Goal: Information Seeking & Learning: Learn about a topic

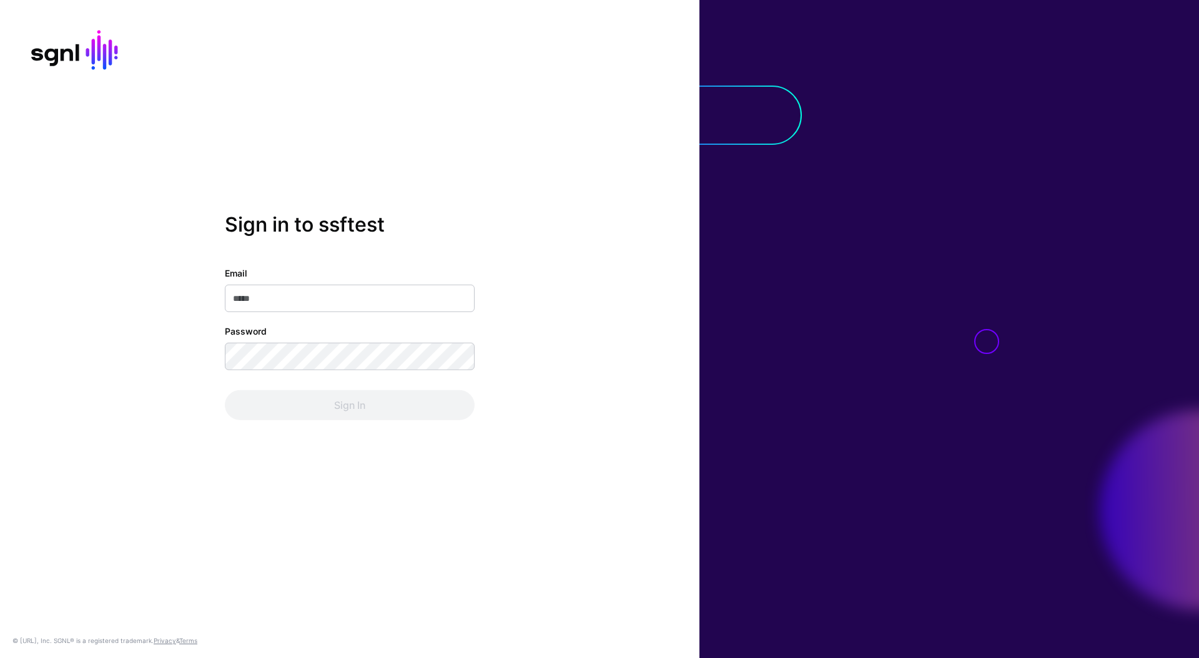
click at [355, 306] on input "Email" at bounding box center [350, 298] width 250 height 27
type input "**********"
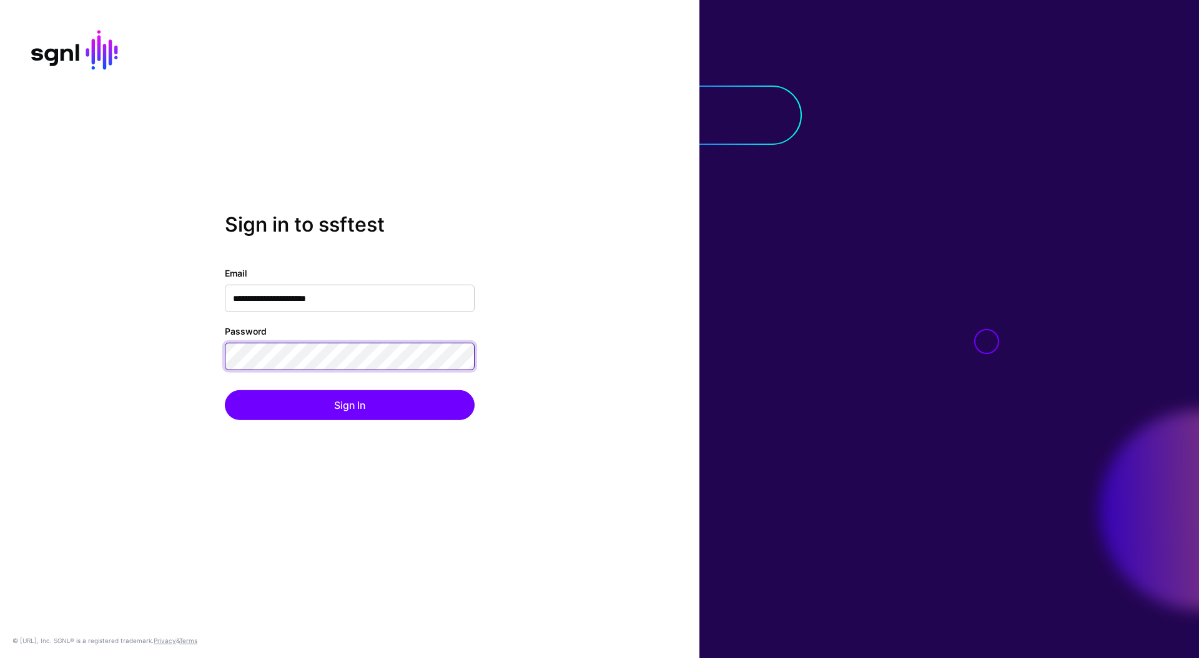
click at [225, 390] on button "Sign In" at bounding box center [350, 405] width 250 height 30
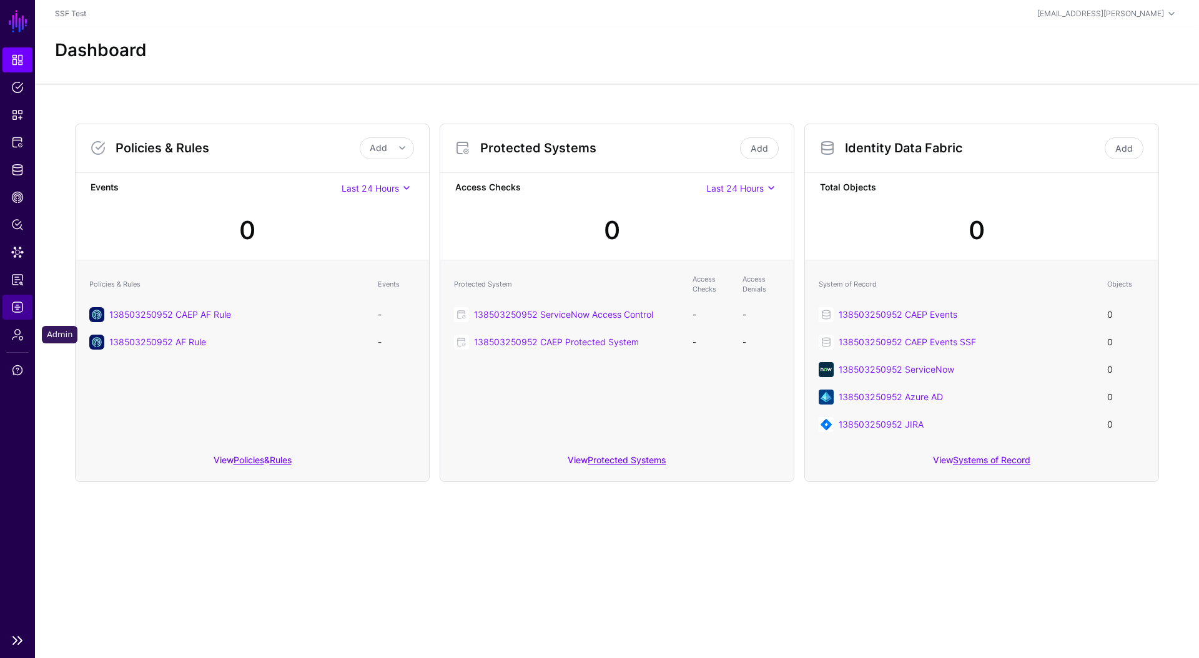
click at [13, 324] on link "Admin" at bounding box center [17, 334] width 30 height 25
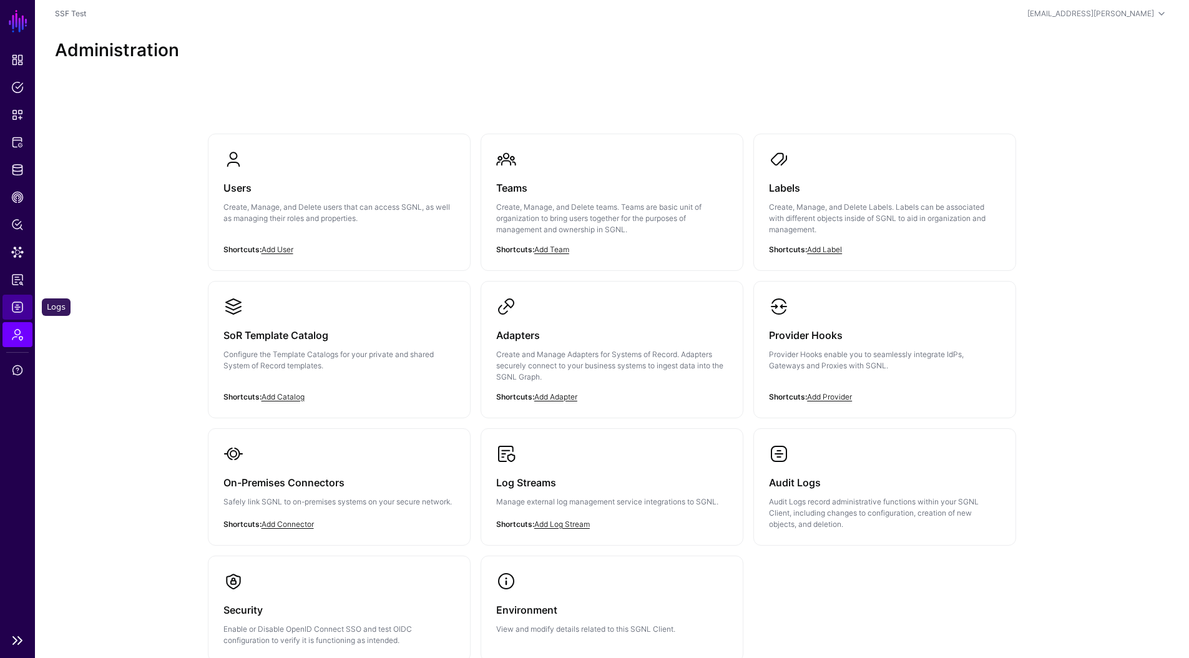
click at [14, 313] on span "Logs" at bounding box center [17, 307] width 12 height 12
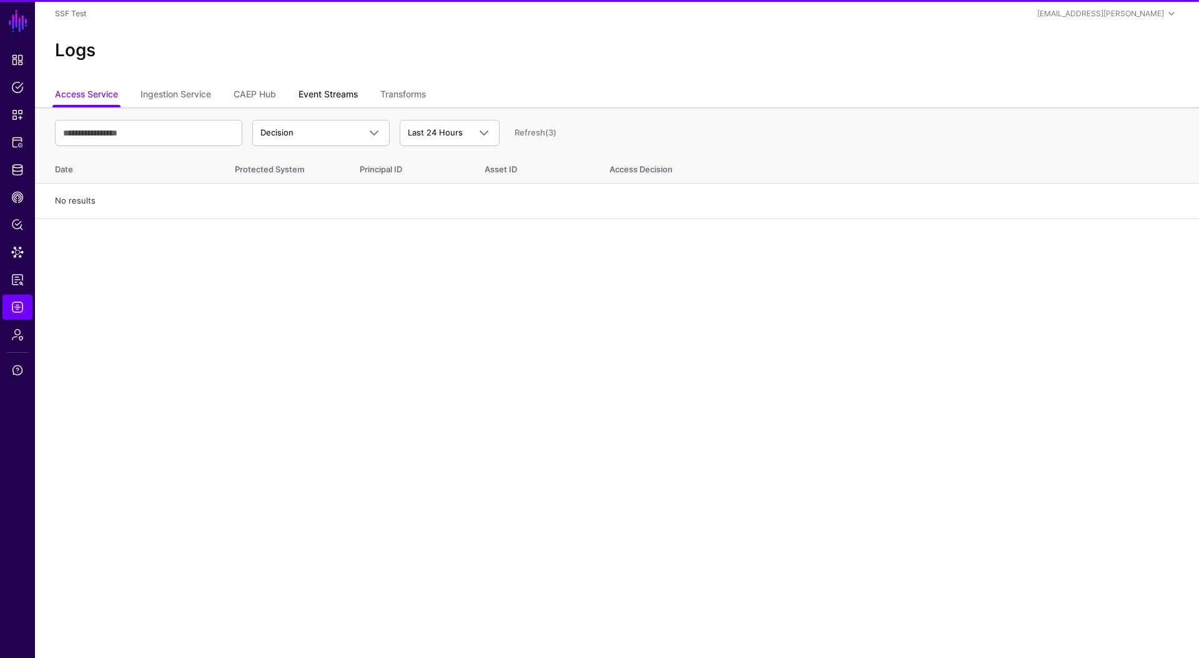
click at [342, 89] on link "Event Streams" at bounding box center [327, 96] width 59 height 24
click at [333, 139] on span "Event Received" at bounding box center [320, 132] width 121 height 15
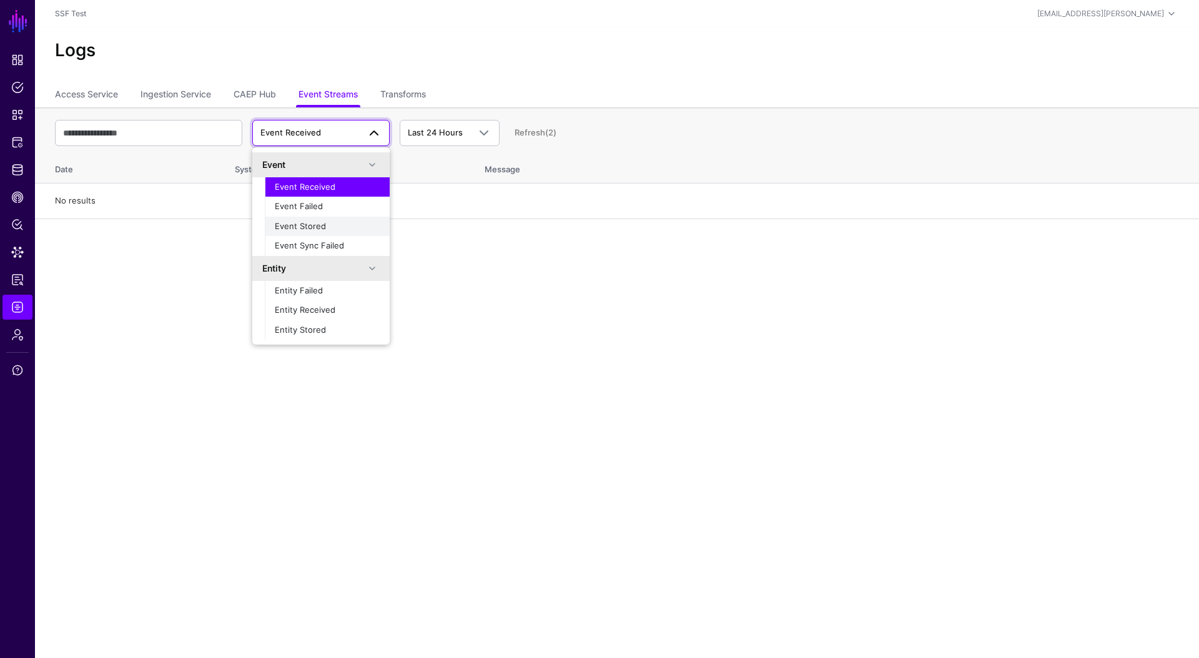
click at [324, 225] on div "Event Stored" at bounding box center [327, 226] width 105 height 12
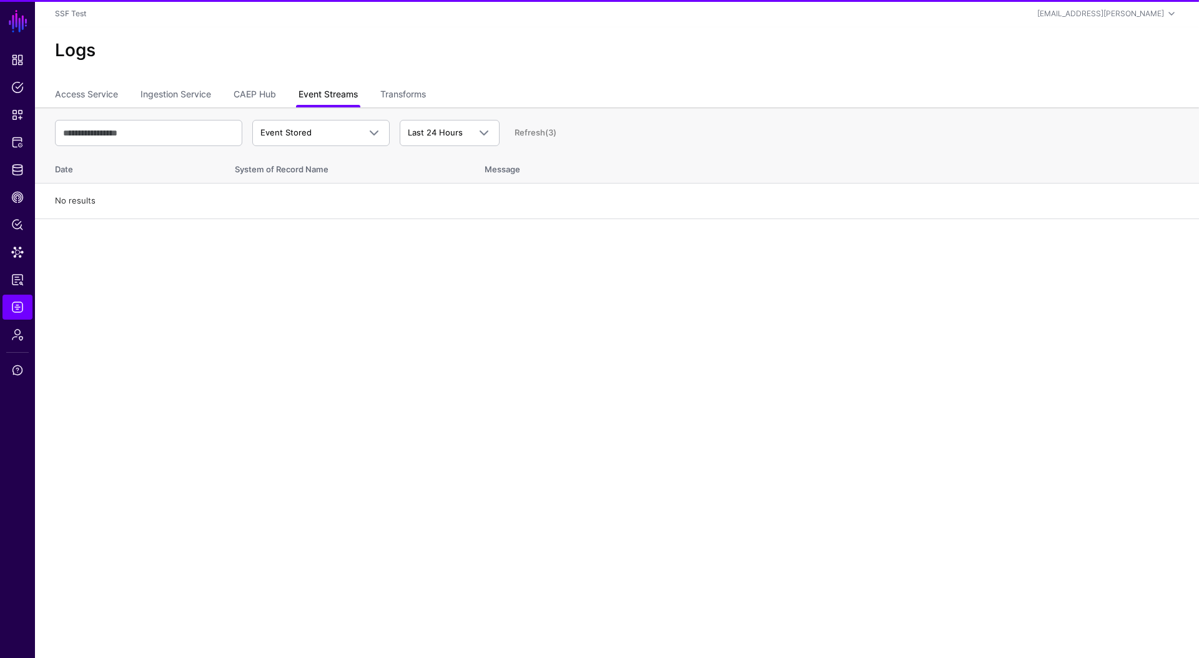
click at [338, 97] on link "Event Streams" at bounding box center [327, 96] width 59 height 24
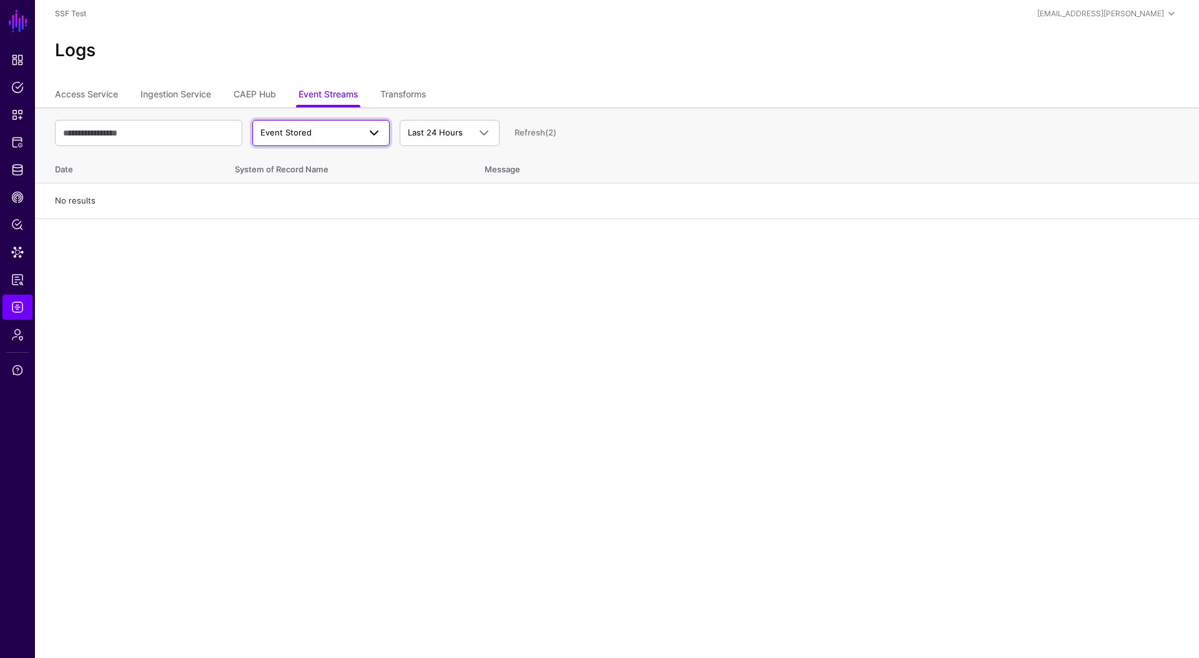
click at [340, 125] on span "Event Stored" at bounding box center [320, 132] width 121 height 15
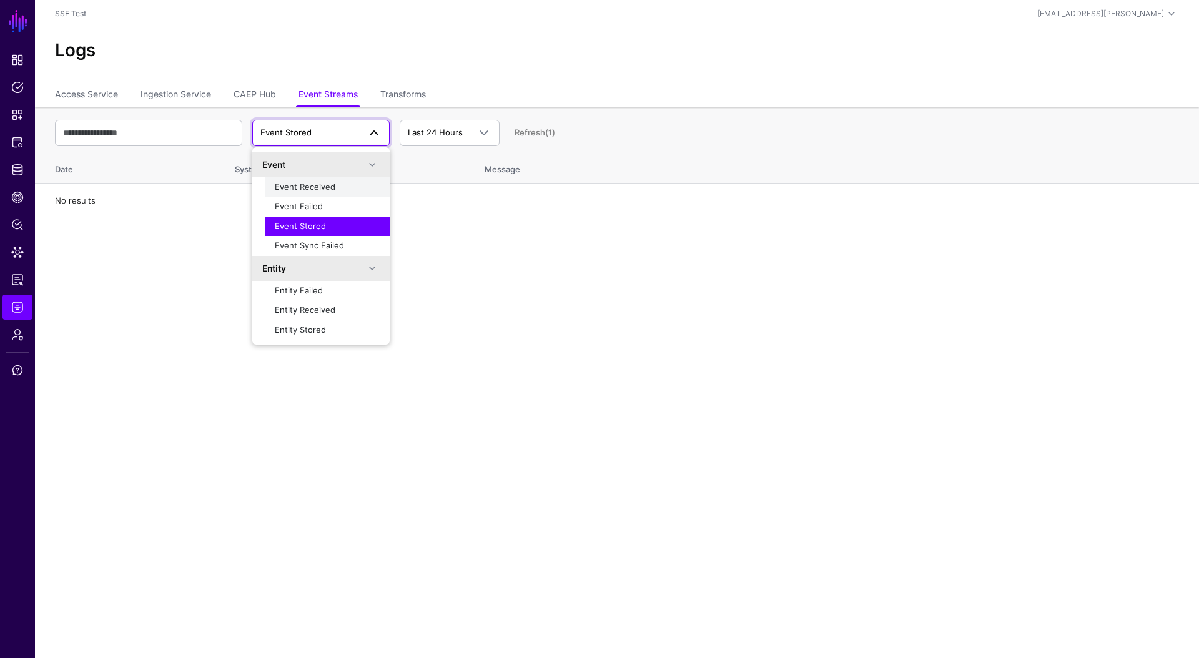
click at [328, 187] on span "Event Received" at bounding box center [305, 187] width 61 height 10
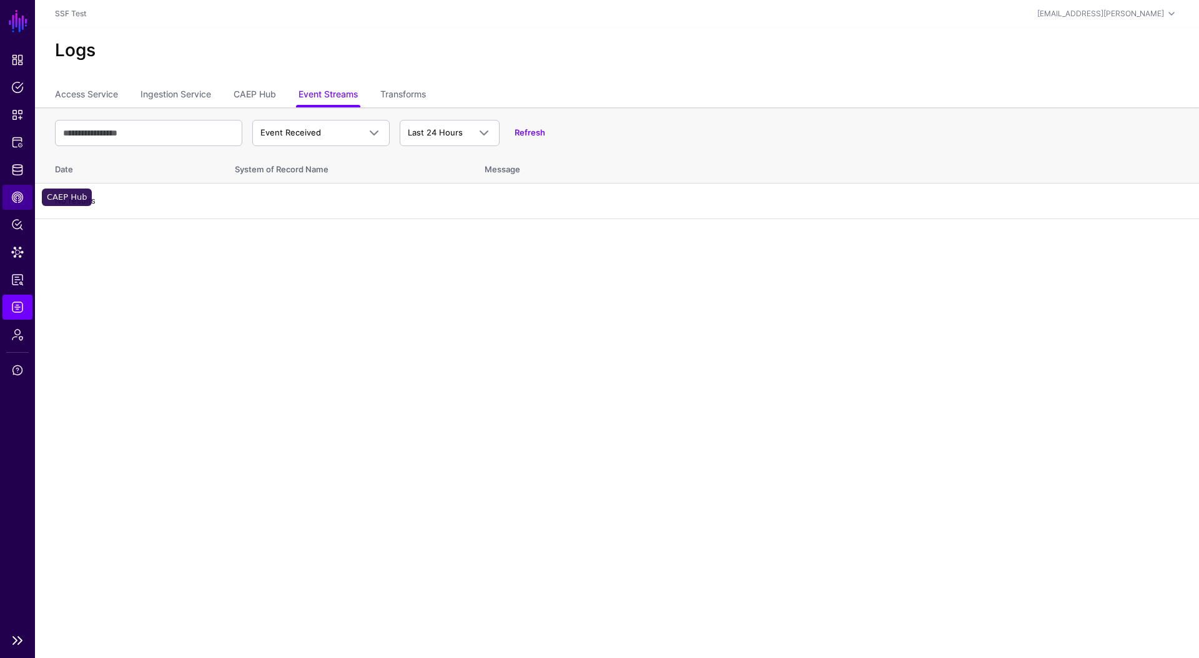
click at [24, 196] on link "CAEP Hub" at bounding box center [17, 197] width 30 height 25
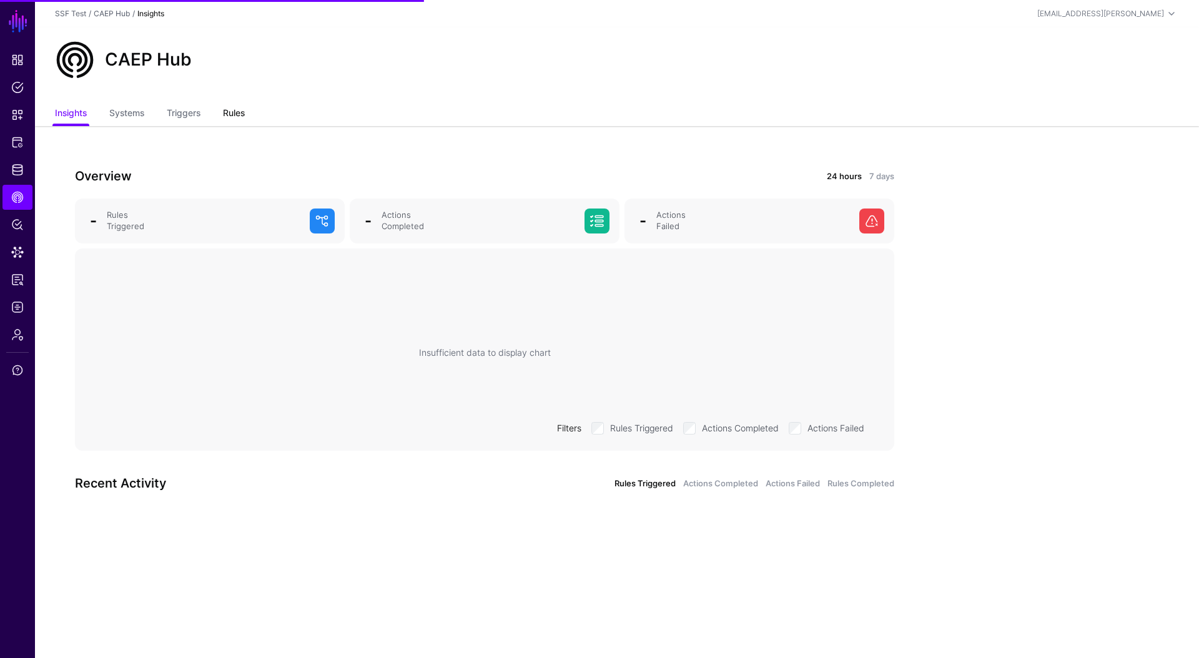
click at [235, 112] on link "Rules" at bounding box center [234, 114] width 22 height 24
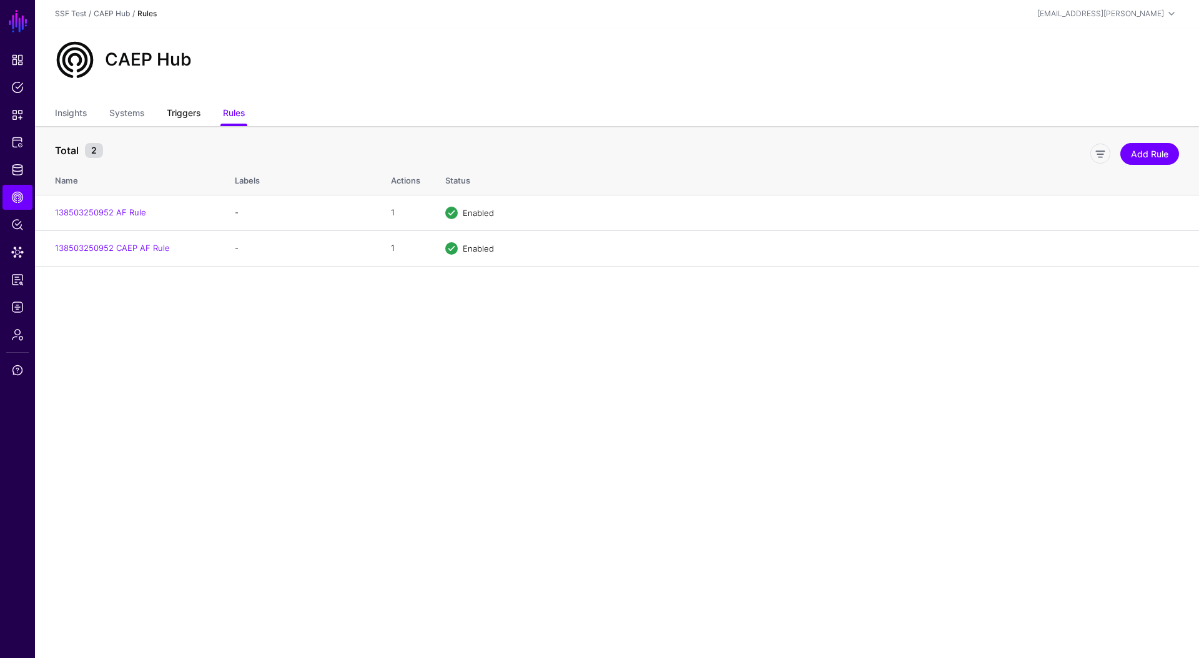
click at [197, 110] on link "Triggers" at bounding box center [184, 114] width 34 height 24
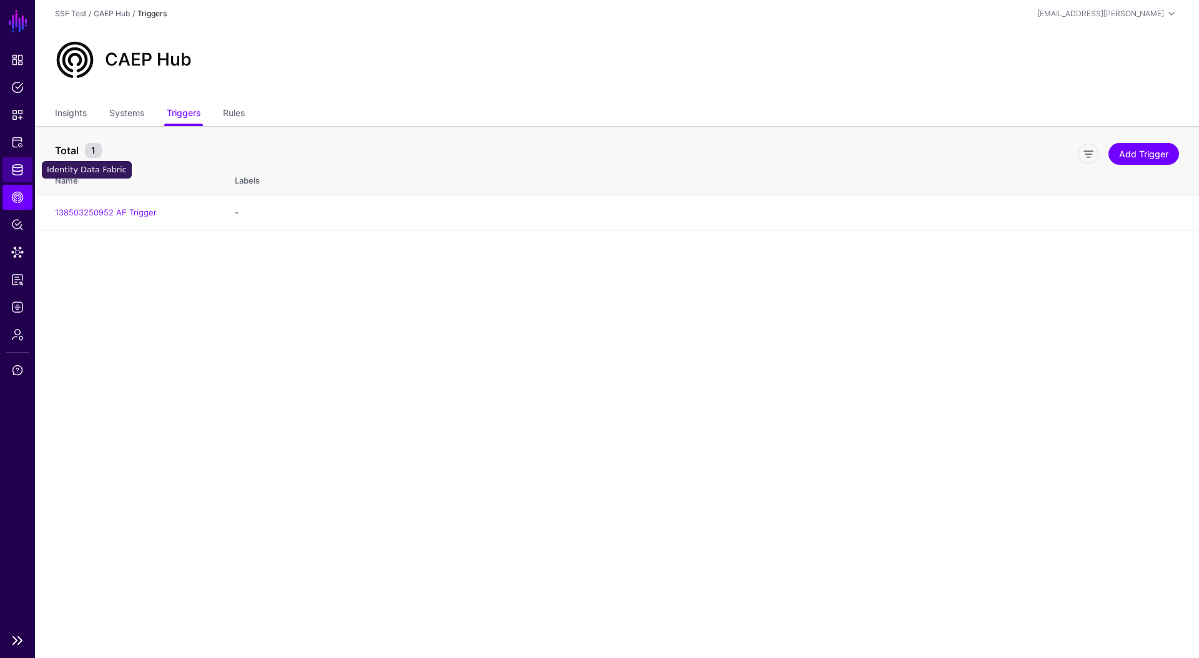
click at [18, 165] on span "Identity Data Fabric" at bounding box center [17, 170] width 12 height 12
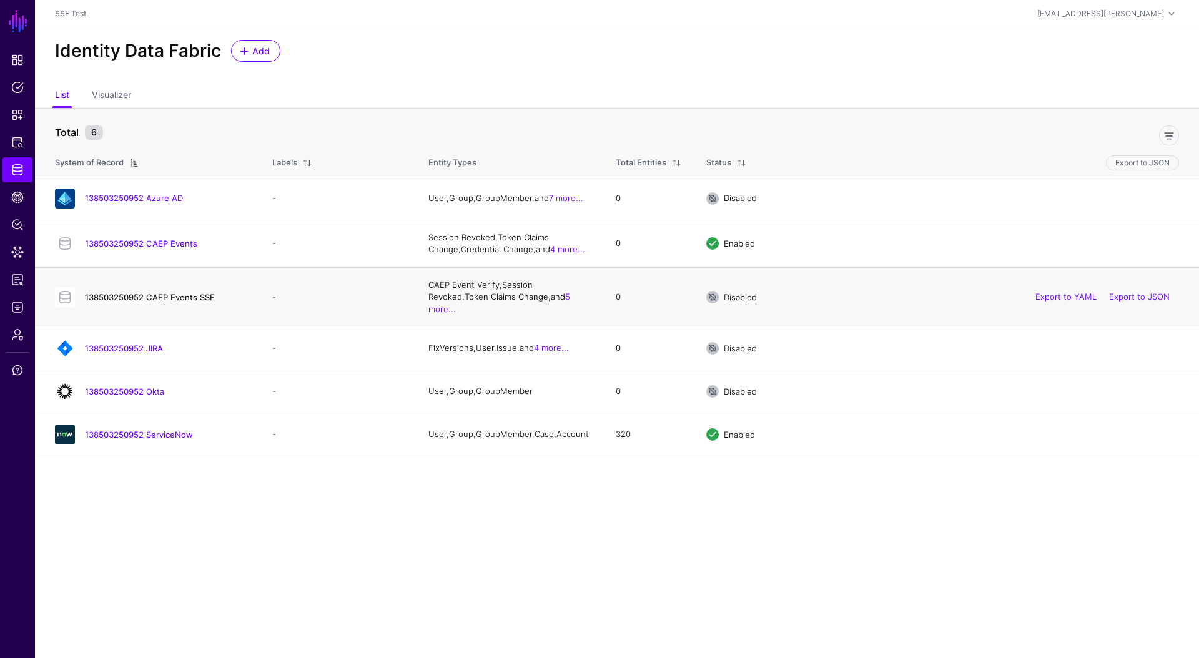
click at [180, 292] on link "138503250952 CAEP Events SSF" at bounding box center [150, 297] width 130 height 10
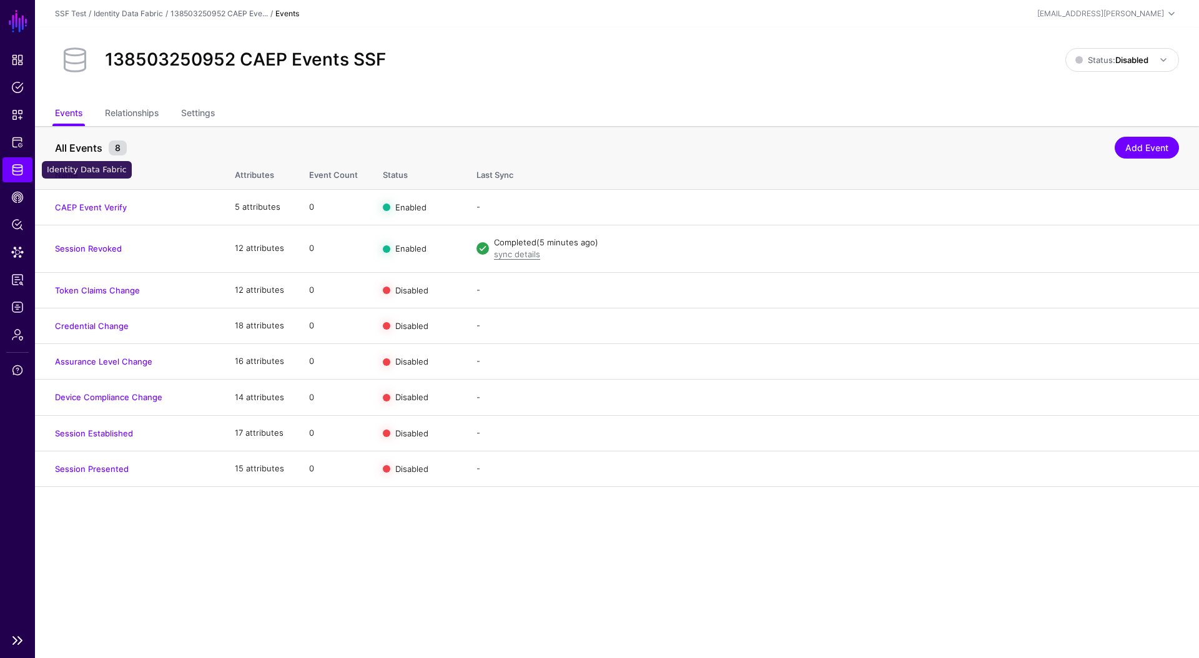
click at [14, 169] on span "Identity Data Fabric" at bounding box center [17, 170] width 12 height 12
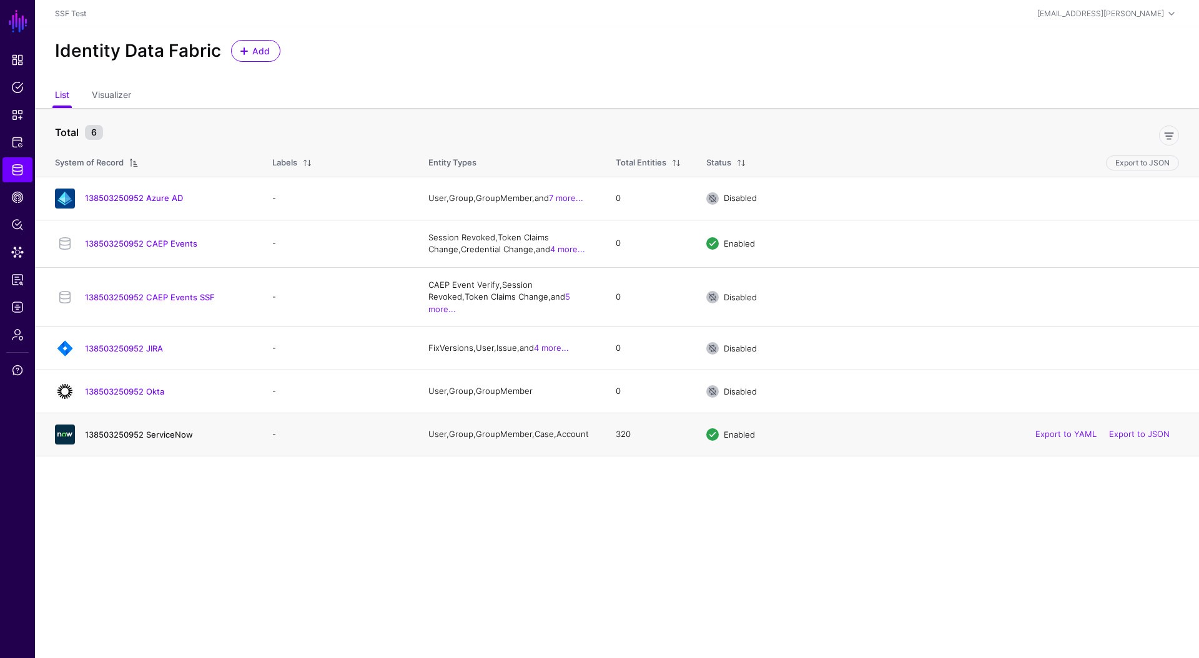
click at [163, 430] on link "138503250952 ServiceNow" at bounding box center [139, 435] width 108 height 10
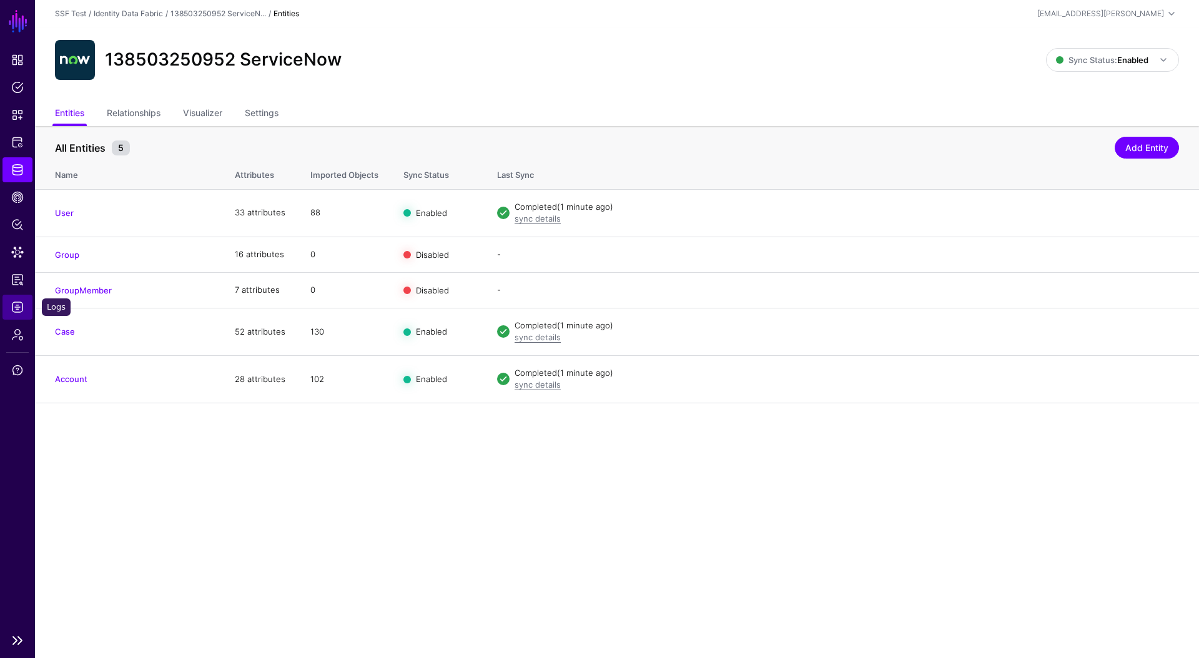
click at [17, 299] on link "Logs" at bounding box center [17, 307] width 30 height 25
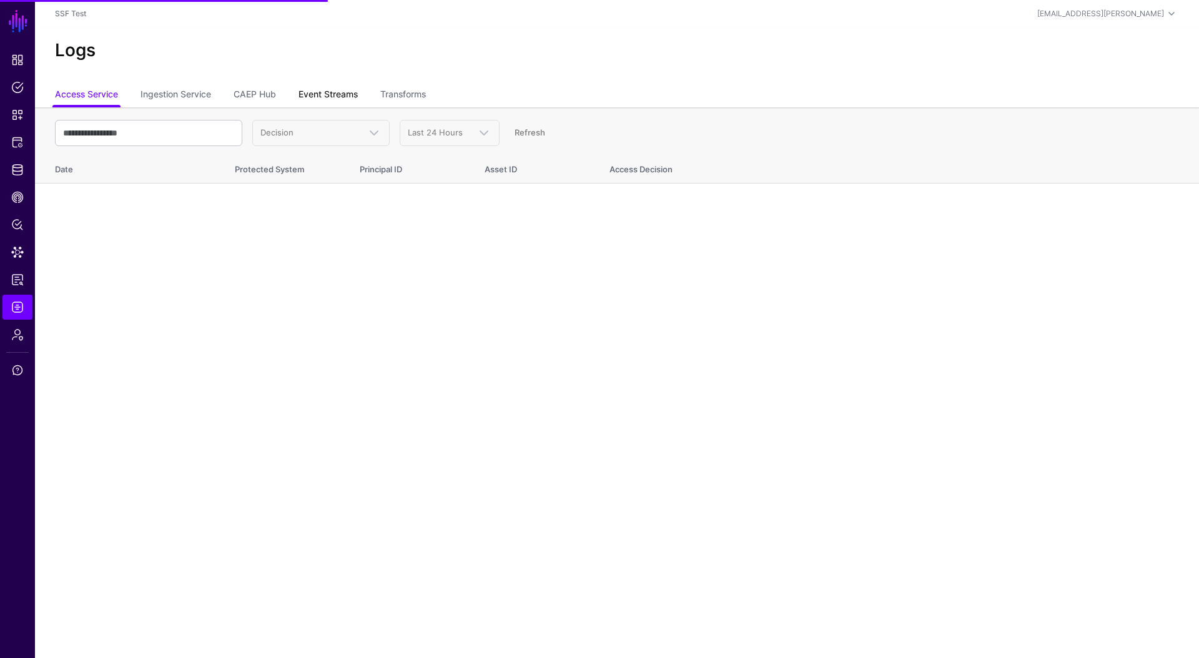
click at [332, 99] on link "Event Streams" at bounding box center [327, 96] width 59 height 24
click at [306, 88] on link "Event Streams" at bounding box center [327, 96] width 59 height 24
click at [537, 135] on link "Refresh" at bounding box center [529, 132] width 31 height 10
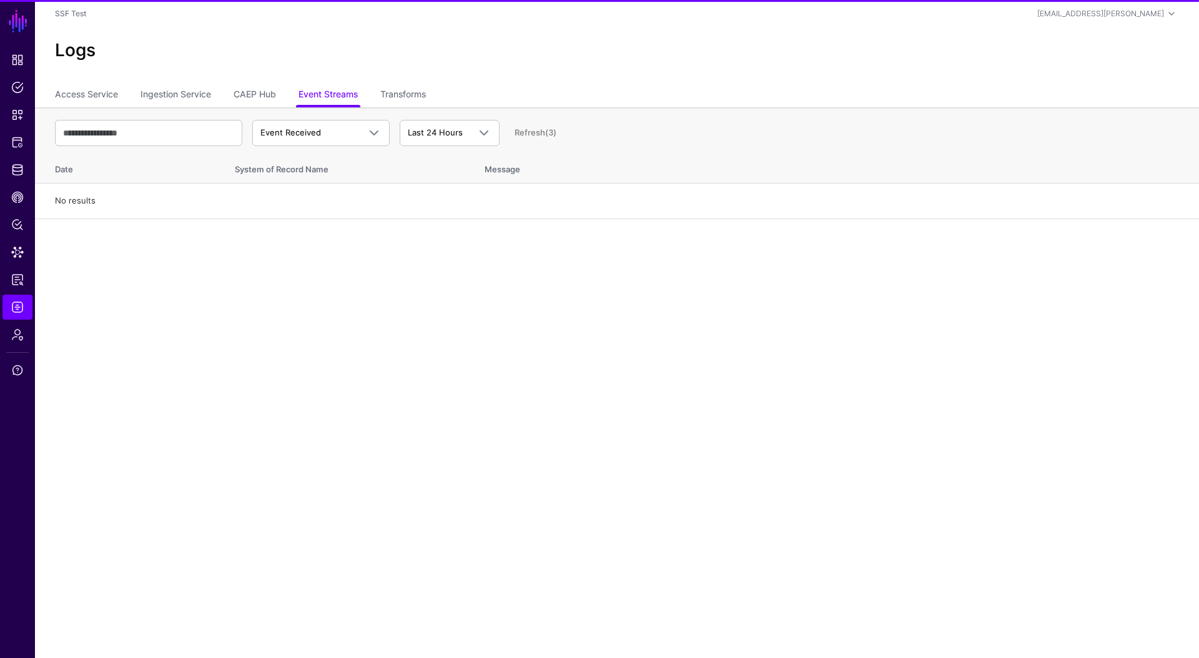
click at [537, 135] on link "Refresh (3)" at bounding box center [535, 132] width 42 height 10
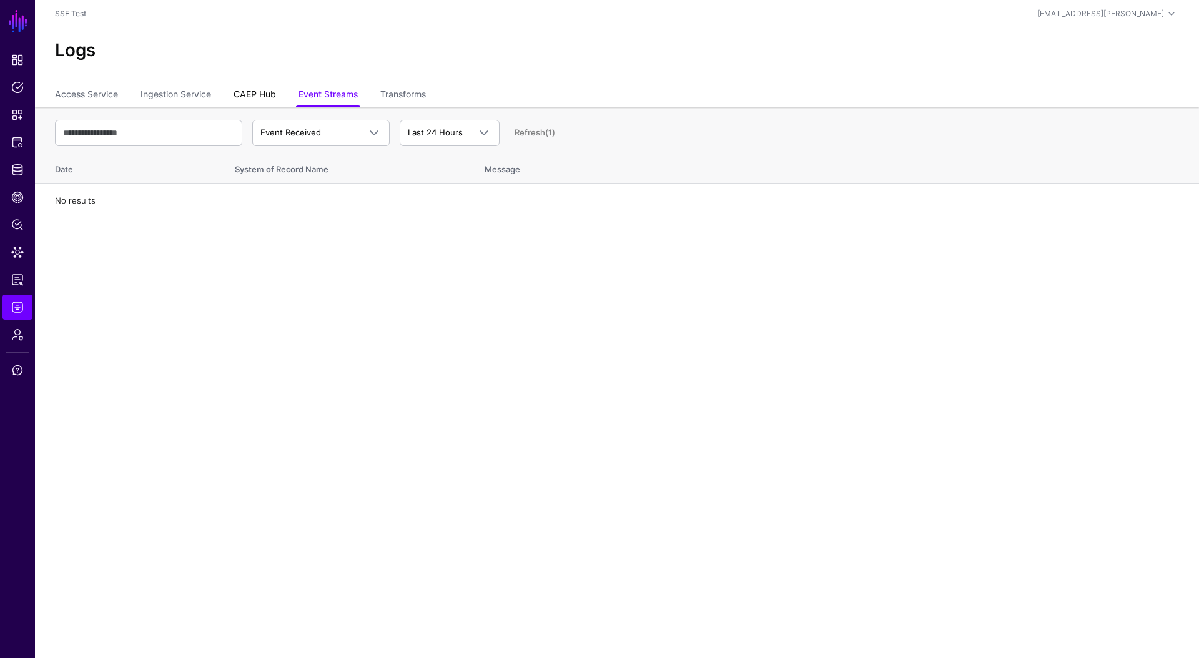
click at [249, 92] on link "CAEP Hub" at bounding box center [255, 96] width 42 height 24
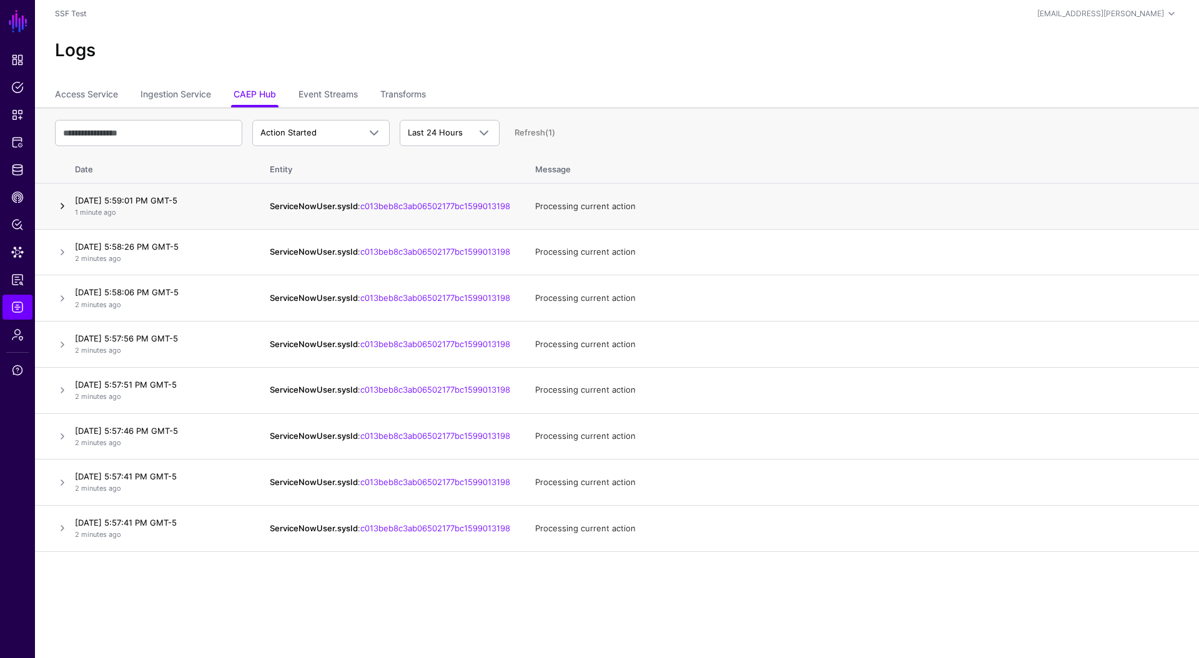
click at [64, 211] on link at bounding box center [62, 206] width 15 height 15
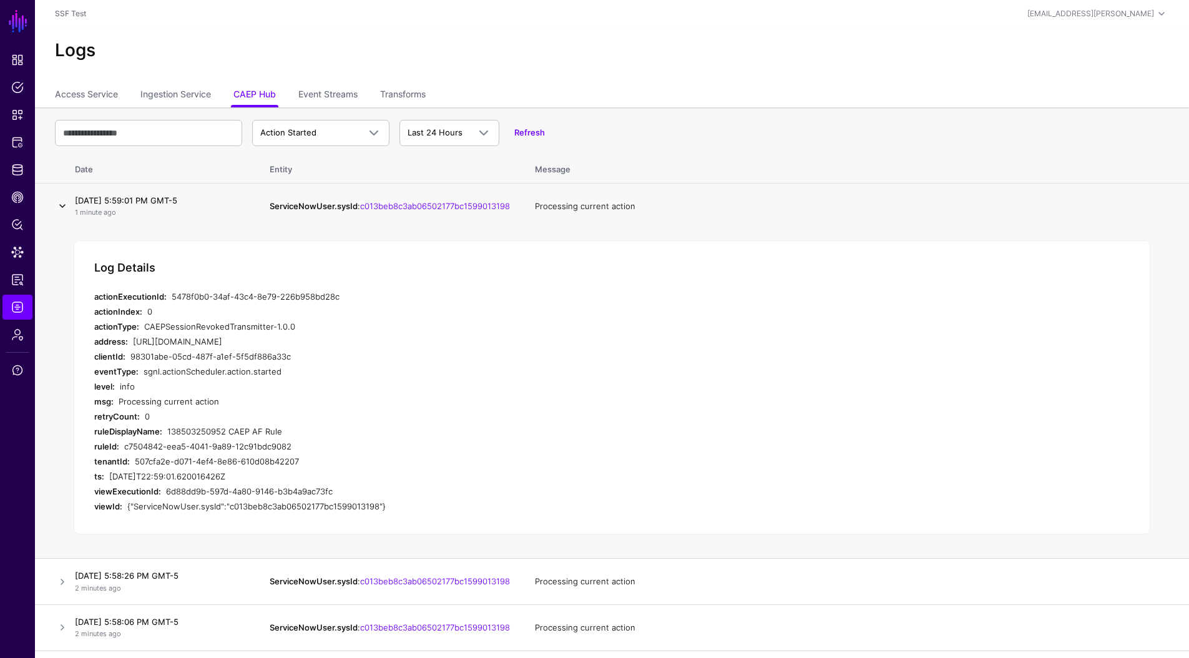
click at [64, 211] on link at bounding box center [62, 206] width 15 height 15
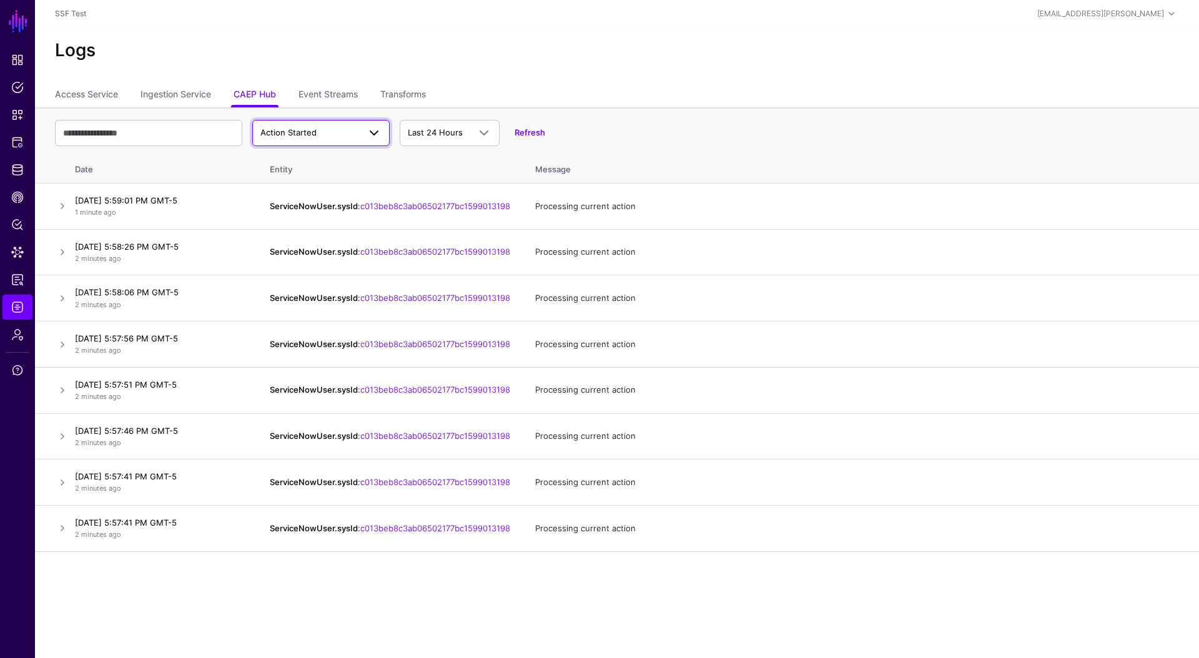
click at [305, 144] on link "Action Started" at bounding box center [320, 133] width 137 height 26
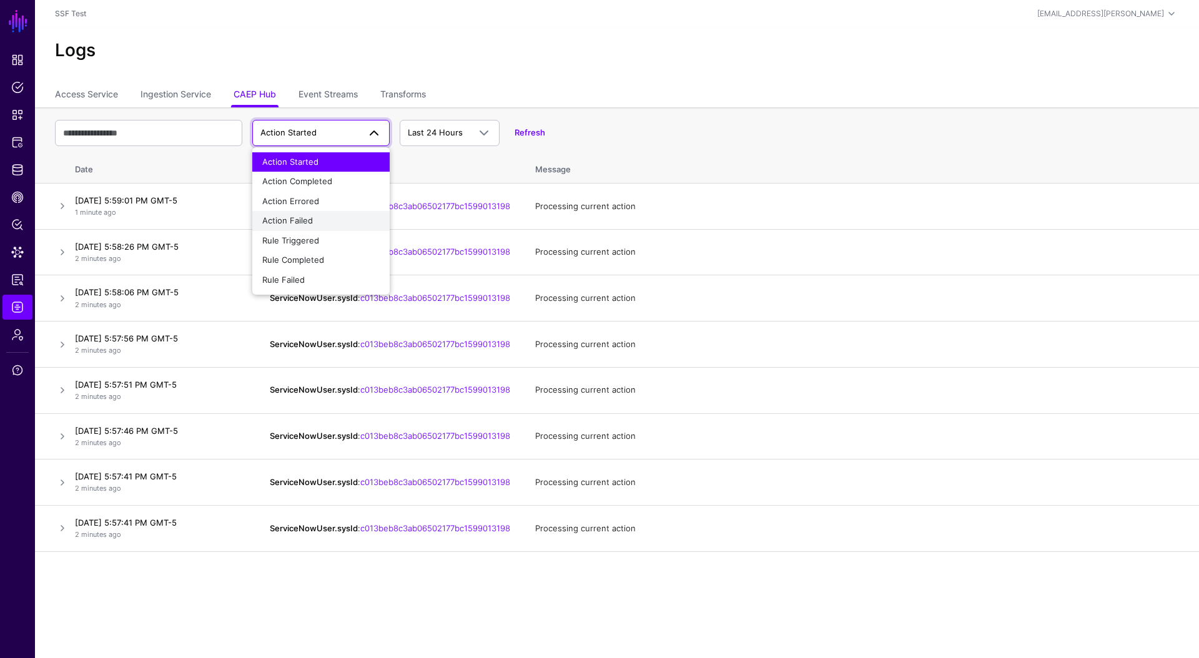
click at [315, 216] on div "Action Failed" at bounding box center [320, 221] width 117 height 12
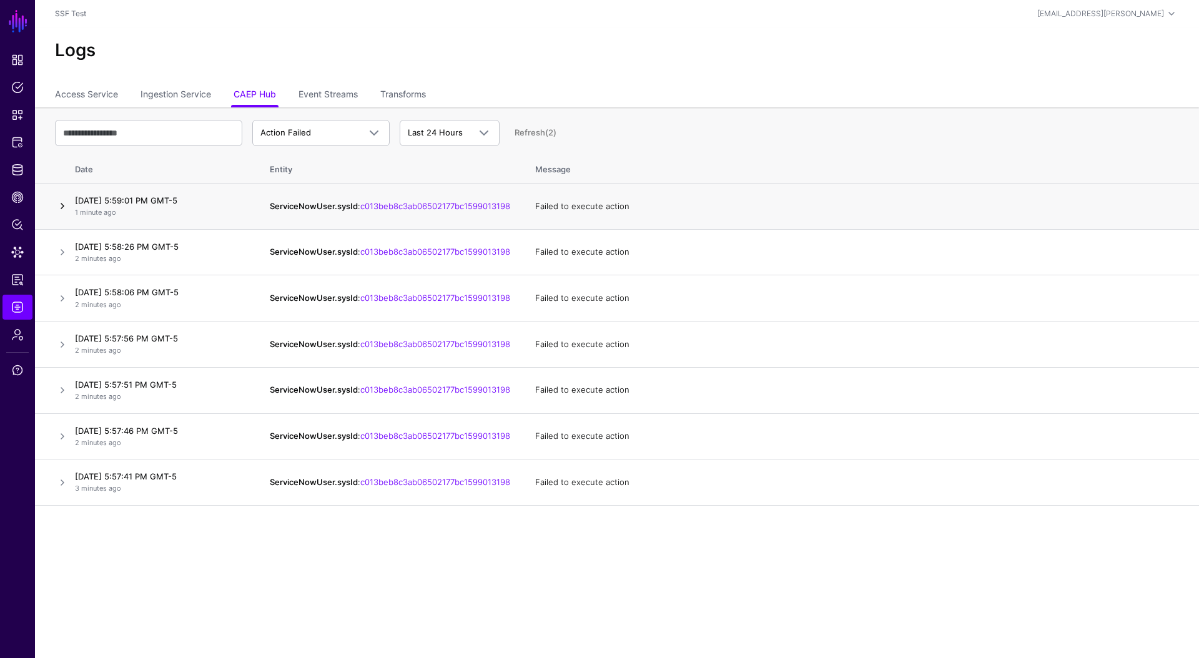
click at [58, 205] on link at bounding box center [62, 206] width 15 height 15
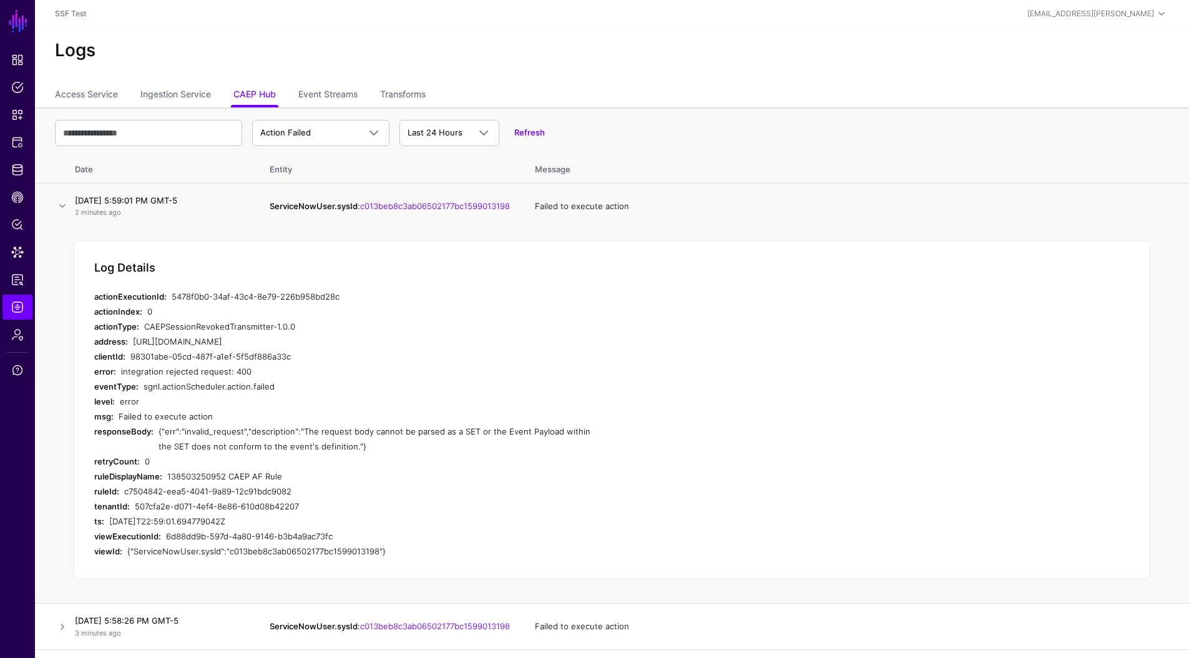
drag, startPoint x: 480, startPoint y: 341, endPoint x: 259, endPoint y: 342, distance: 220.4
click at [259, 342] on div "https://ssftest.sgnlapis.cloud/events/ssf/v1/6625d552-3550-4511-9768-635ce008bb…" at bounding box center [363, 341] width 461 height 15
click at [22, 192] on span "CAEP Hub" at bounding box center [17, 197] width 12 height 12
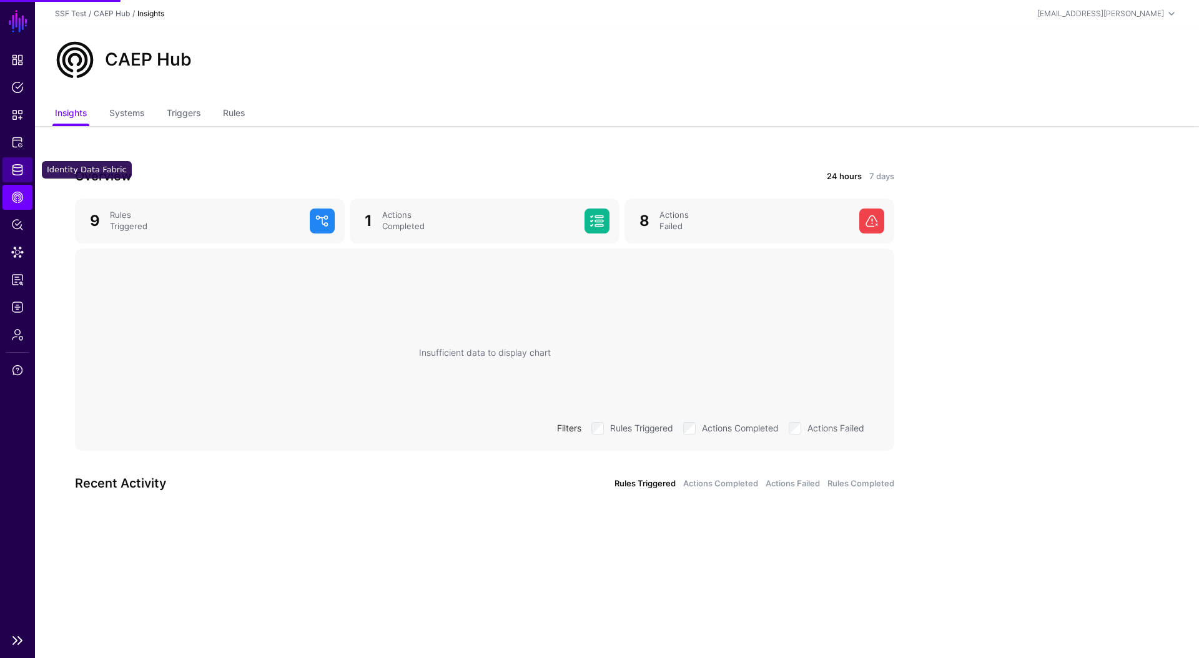
click at [23, 174] on span "Identity Data Fabric" at bounding box center [17, 170] width 12 height 12
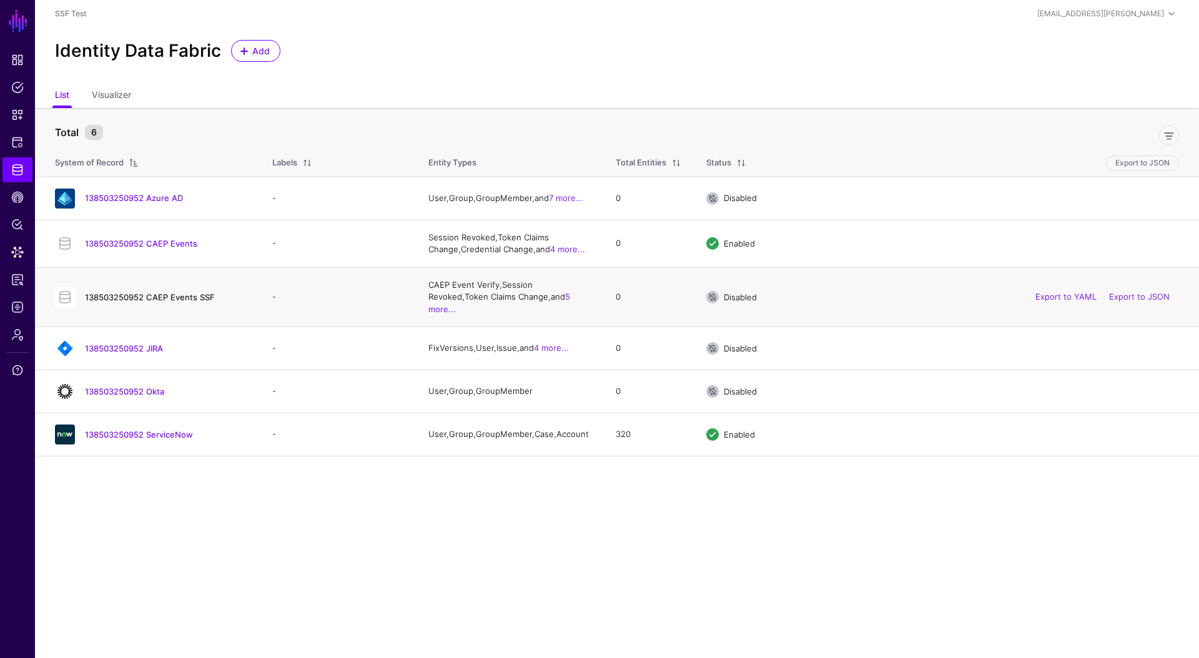
click at [154, 292] on link "138503250952 CAEP Events SSF" at bounding box center [150, 297] width 130 height 10
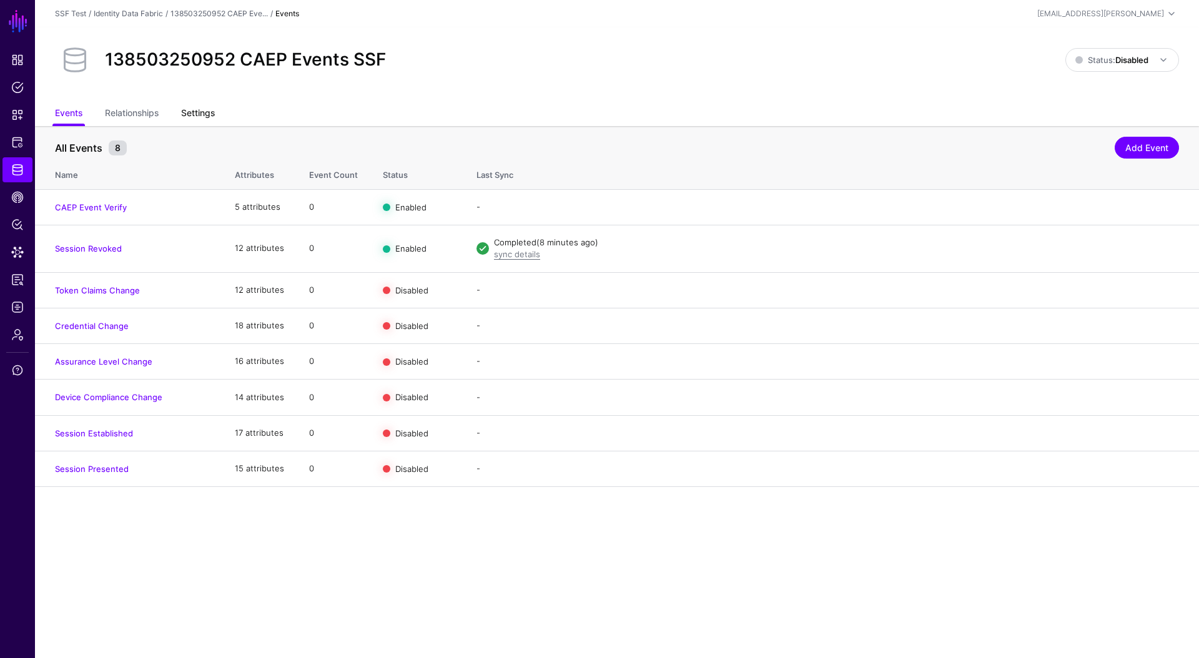
click at [190, 110] on link "Settings" at bounding box center [198, 114] width 34 height 24
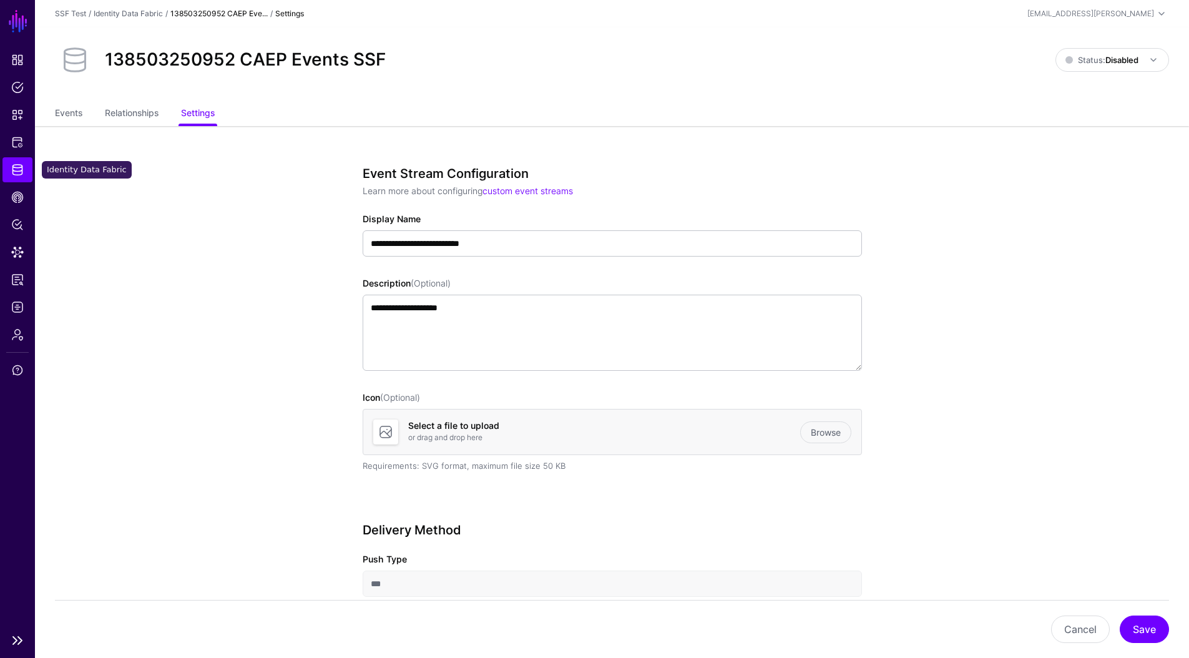
click at [29, 164] on link "Identity Data Fabric" at bounding box center [17, 169] width 30 height 25
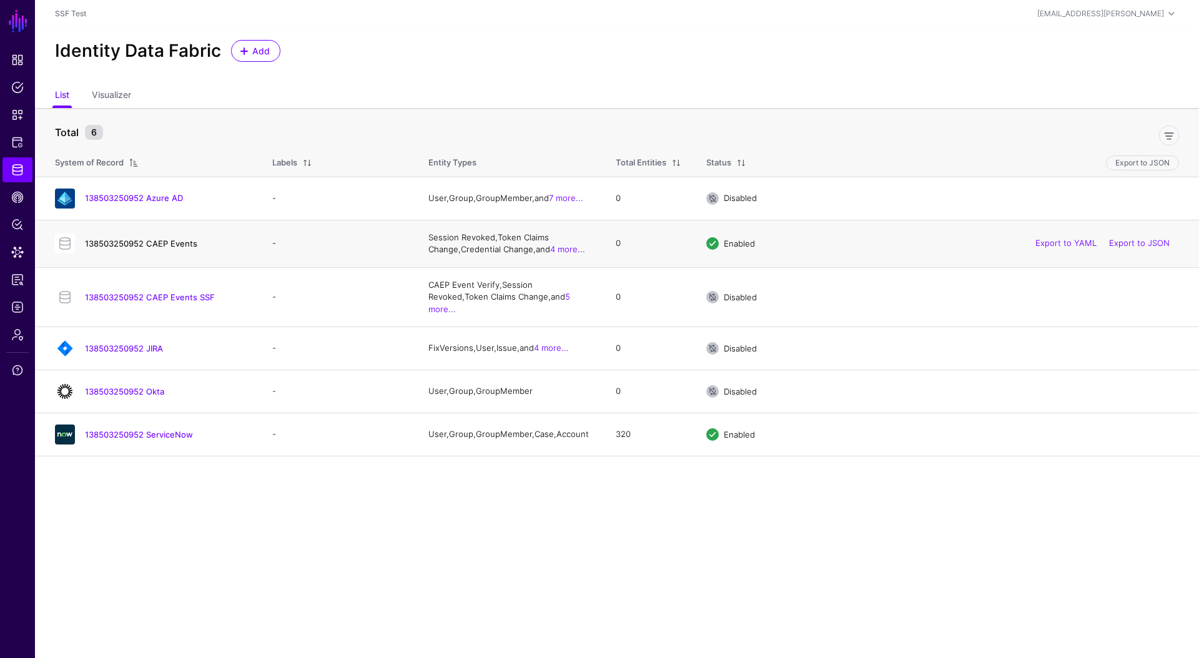
click at [160, 242] on link "138503250952 CAEP Events" at bounding box center [141, 244] width 112 height 10
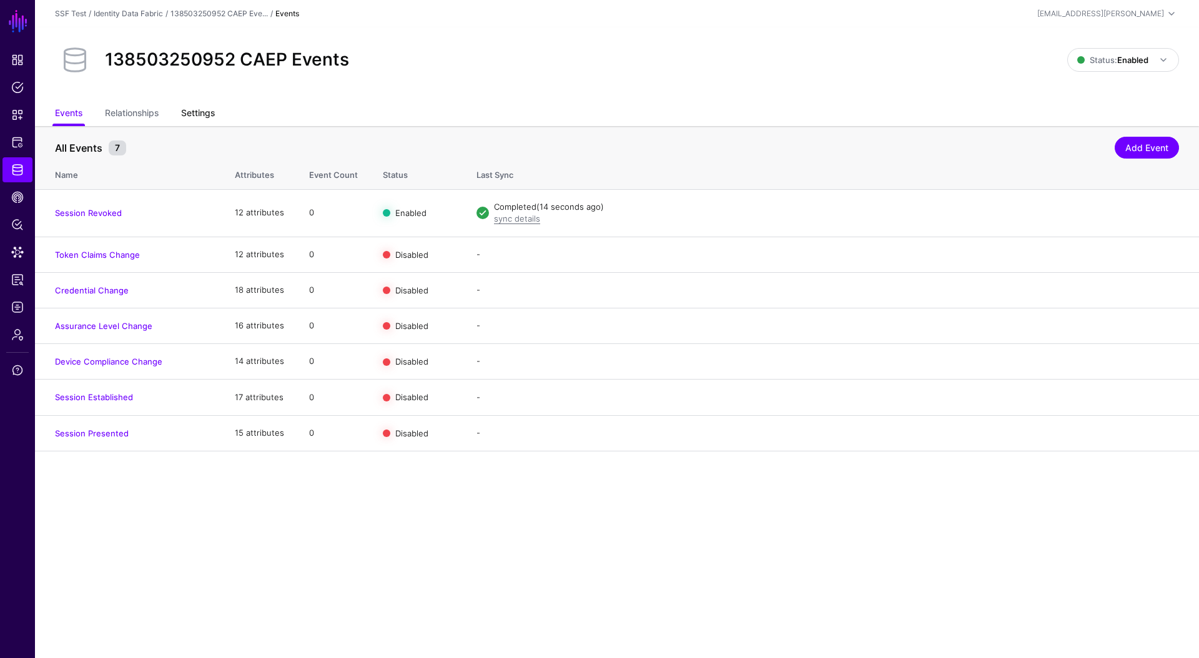
click at [211, 113] on link "Settings" at bounding box center [198, 114] width 34 height 24
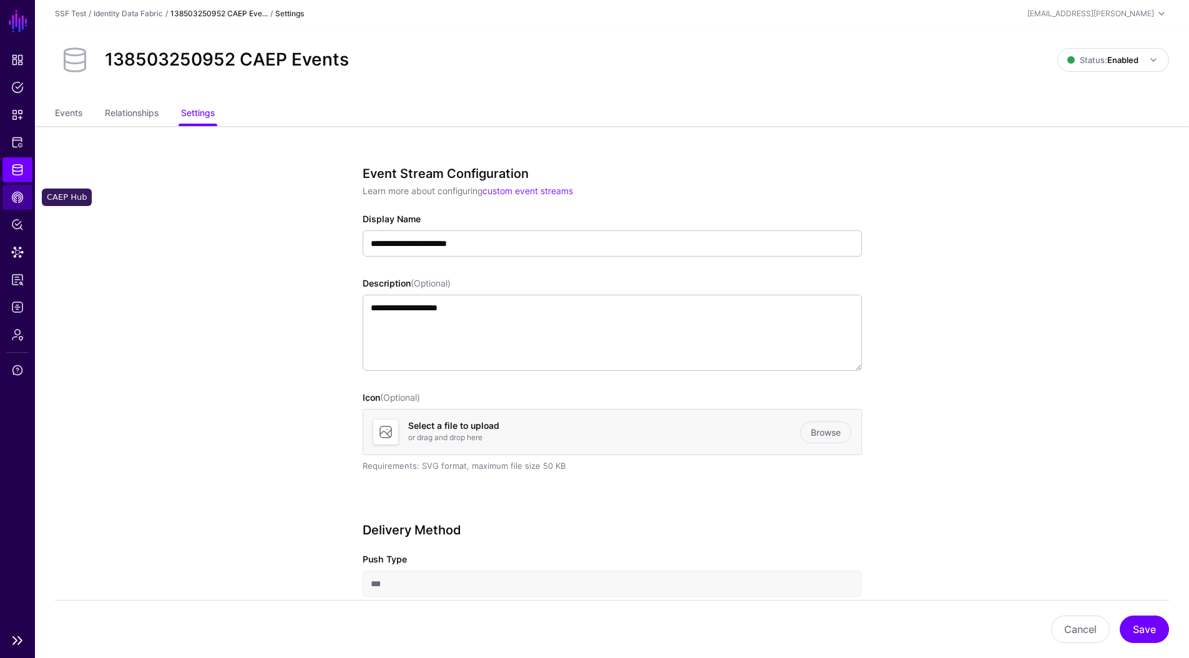
click at [14, 192] on span "CAEP Hub" at bounding box center [17, 197] width 12 height 12
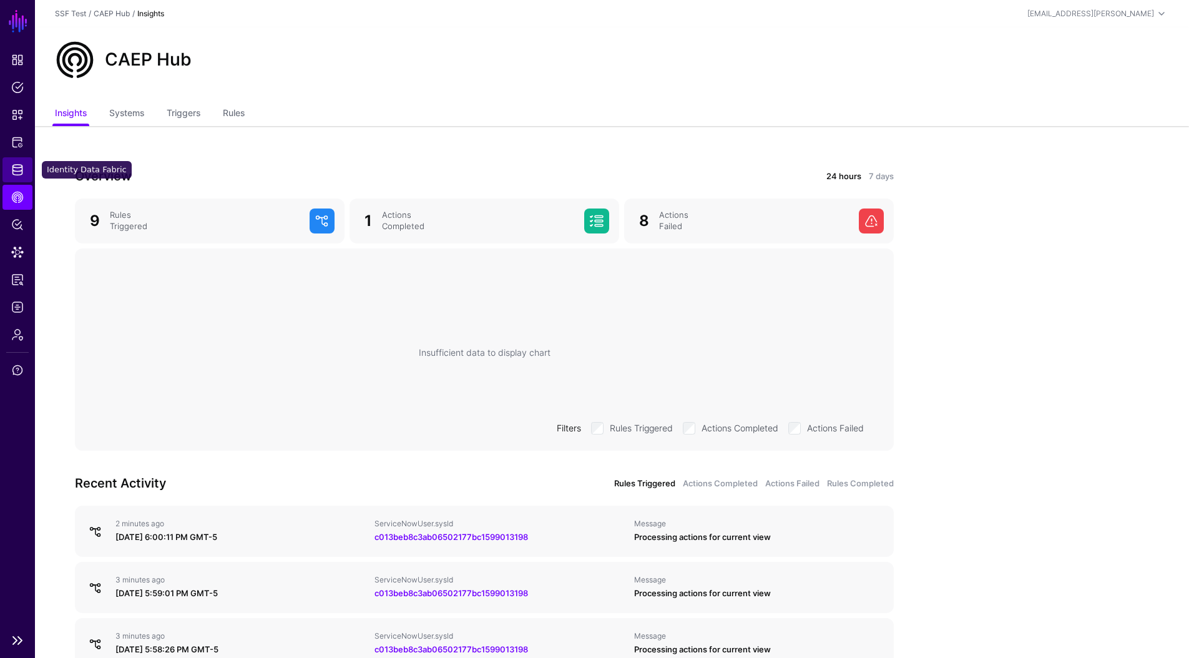
click at [15, 160] on link "Identity Data Fabric" at bounding box center [17, 169] width 30 height 25
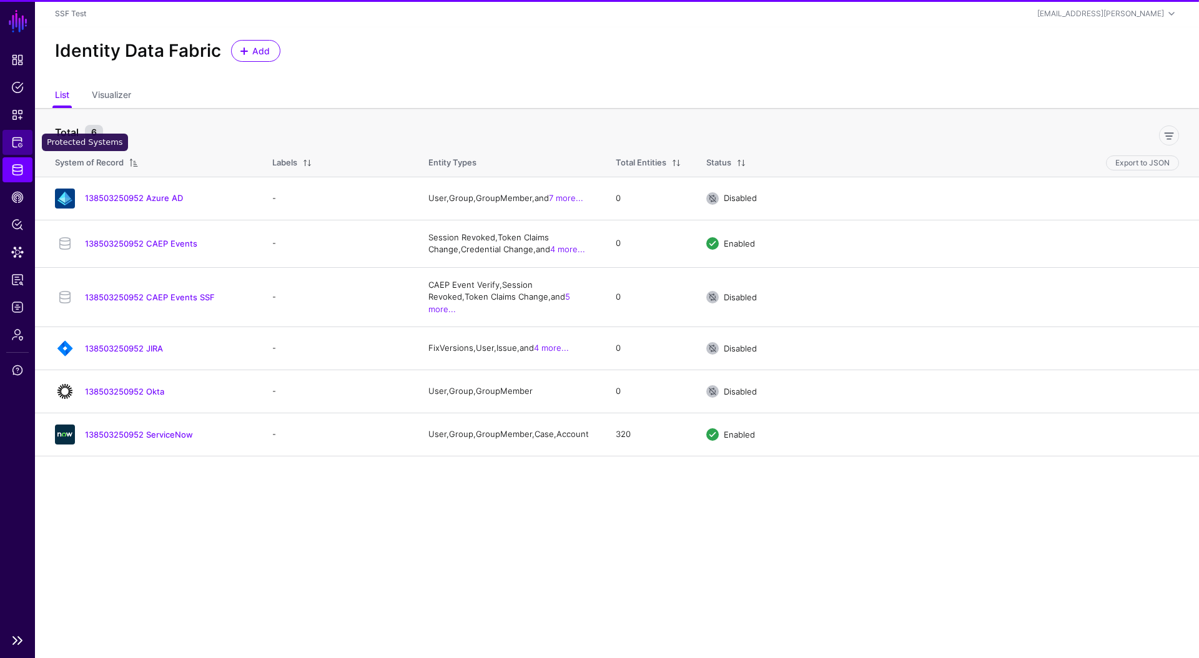
click at [20, 139] on span "Protected Systems" at bounding box center [17, 142] width 12 height 12
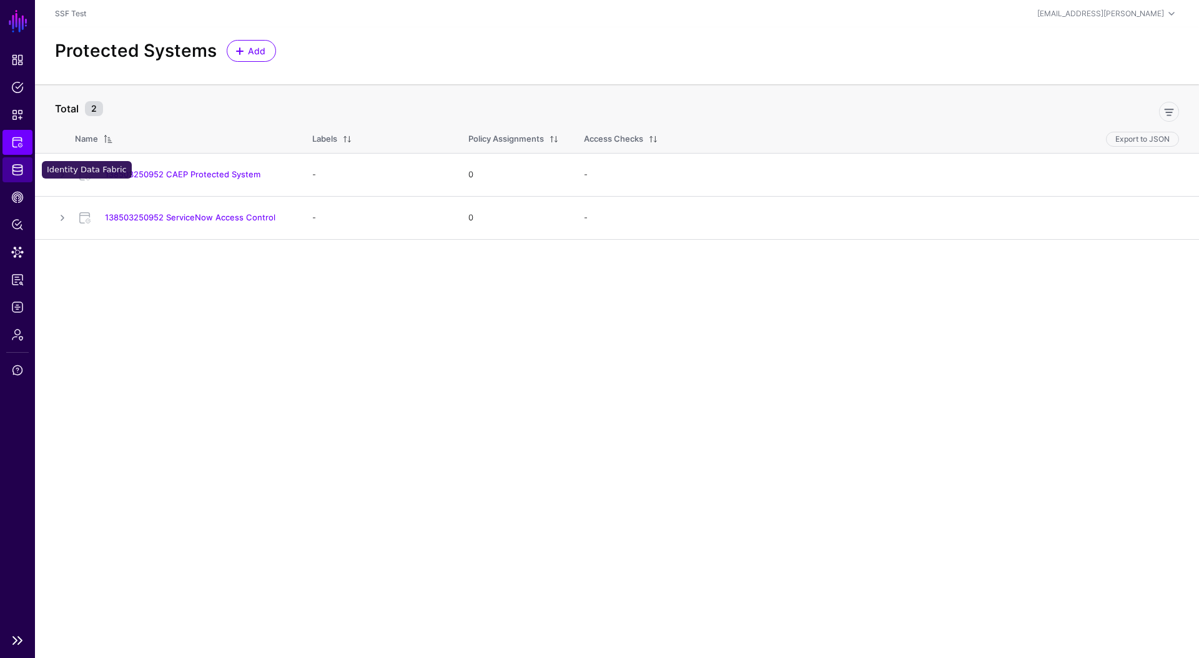
click at [19, 168] on span "Identity Data Fabric" at bounding box center [17, 170] width 12 height 12
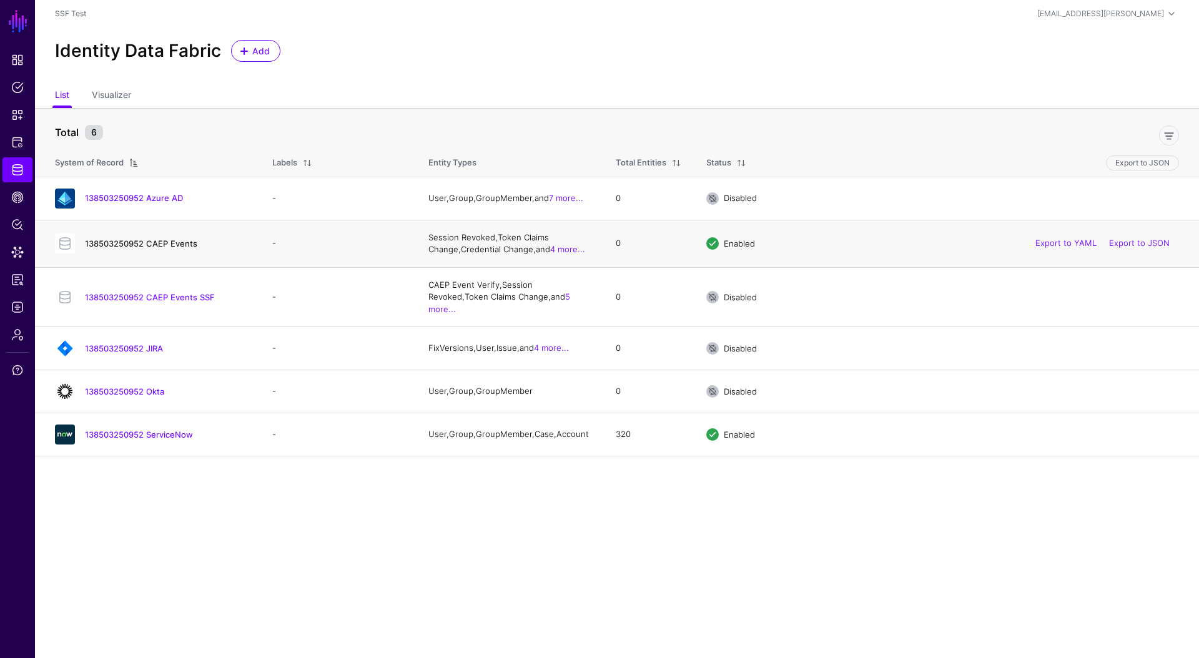
click at [172, 247] on link "138503250952 CAEP Events" at bounding box center [141, 244] width 112 height 10
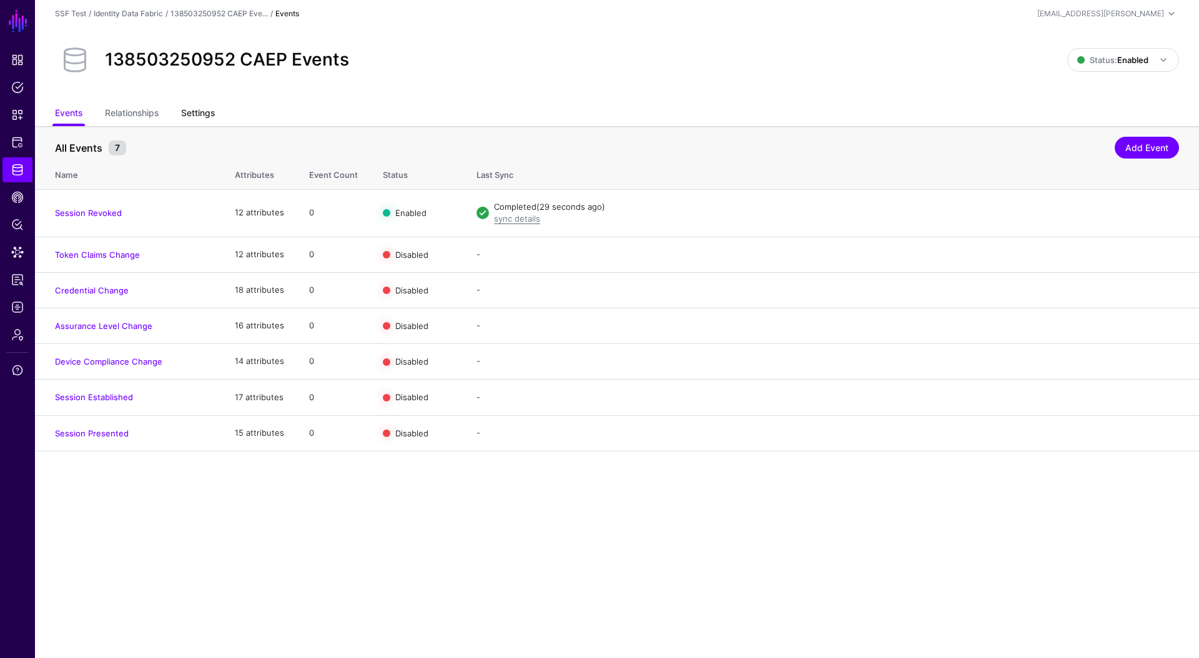
click at [210, 110] on link "Settings" at bounding box center [198, 114] width 34 height 24
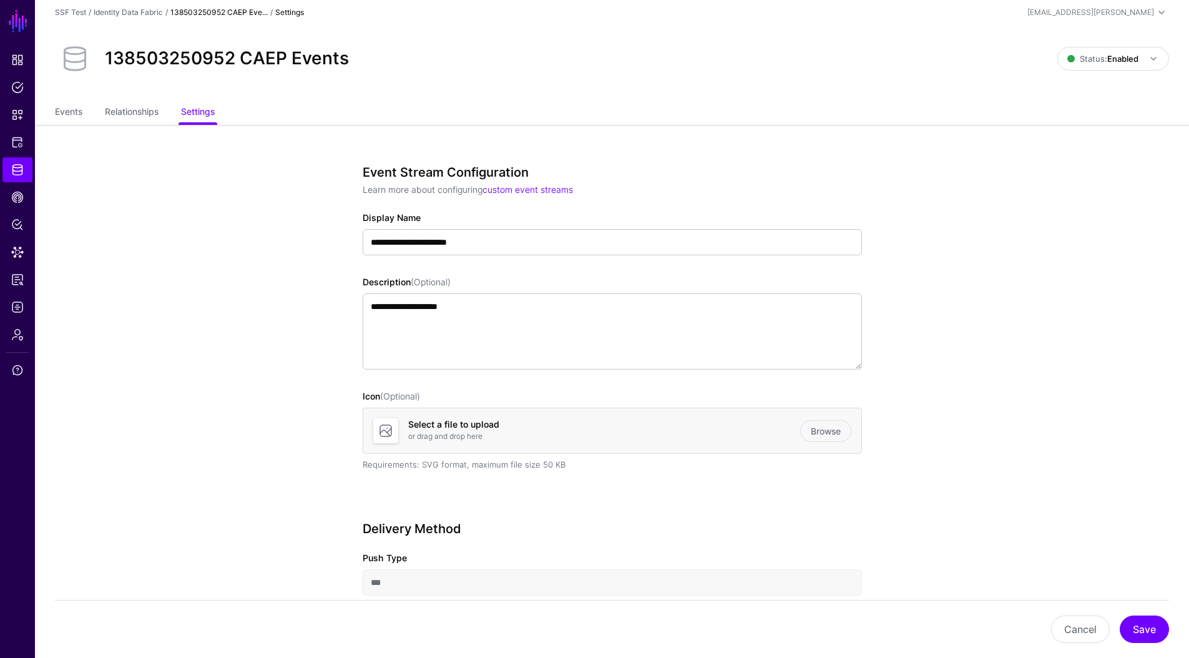
scroll to position [228, 0]
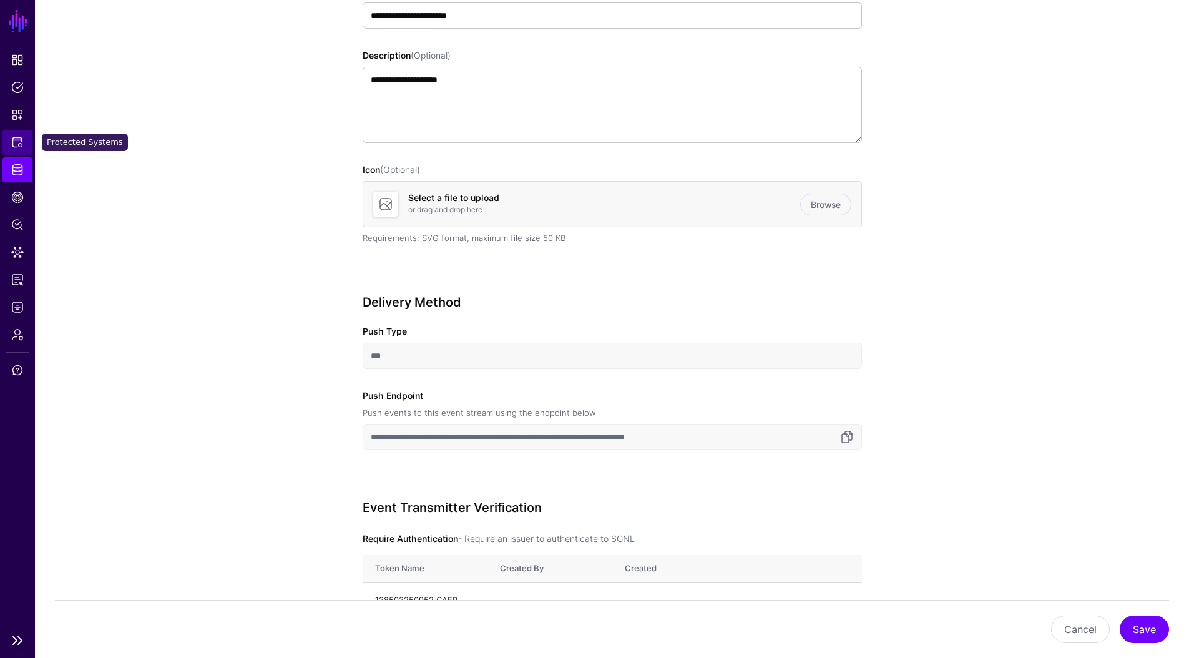
click at [24, 144] on link "Protected Systems" at bounding box center [17, 142] width 30 height 25
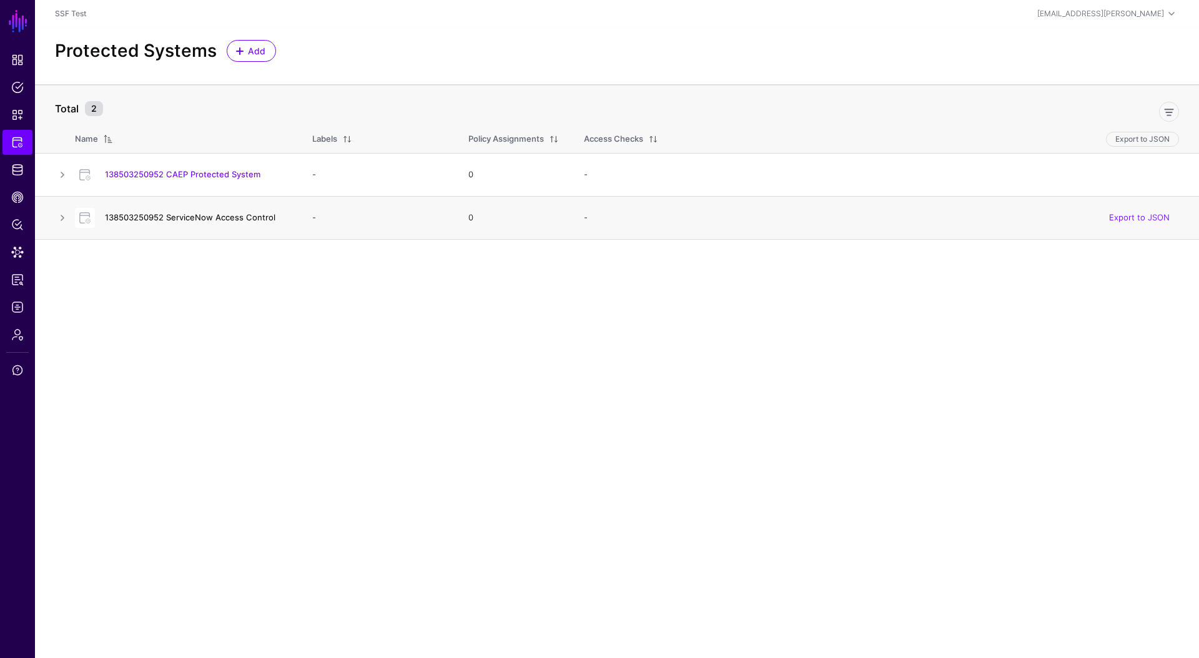
click at [190, 222] on link "138503250952 ServiceNow Access Control" at bounding box center [190, 217] width 170 height 10
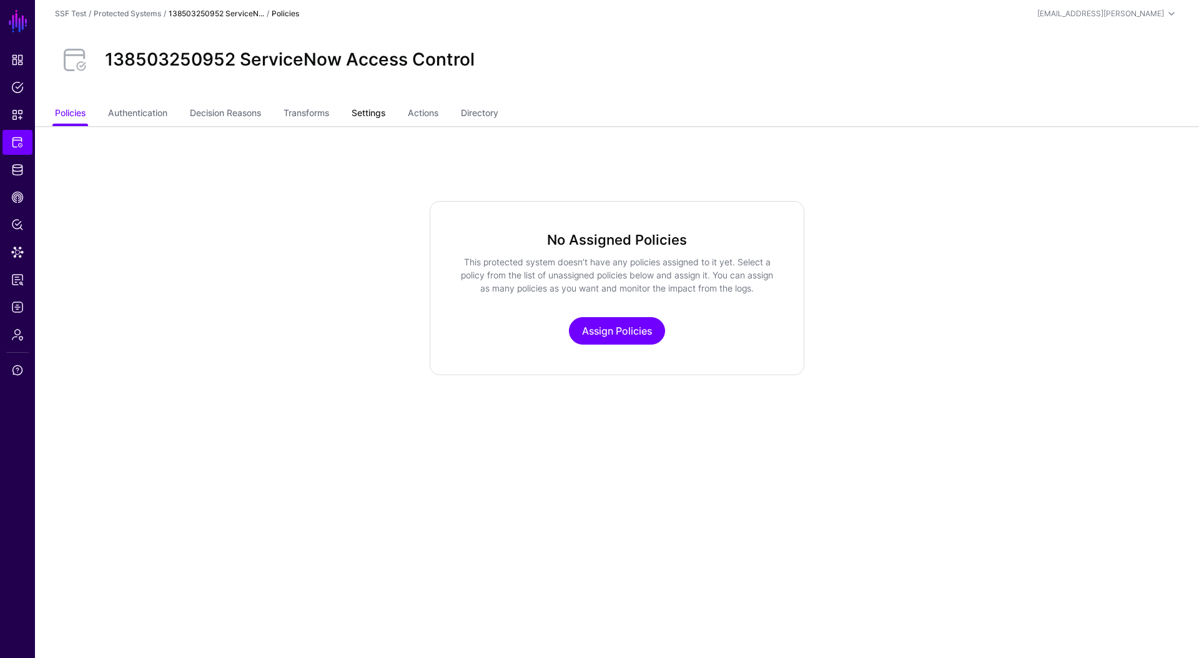
click at [359, 117] on link "Settings" at bounding box center [369, 114] width 34 height 24
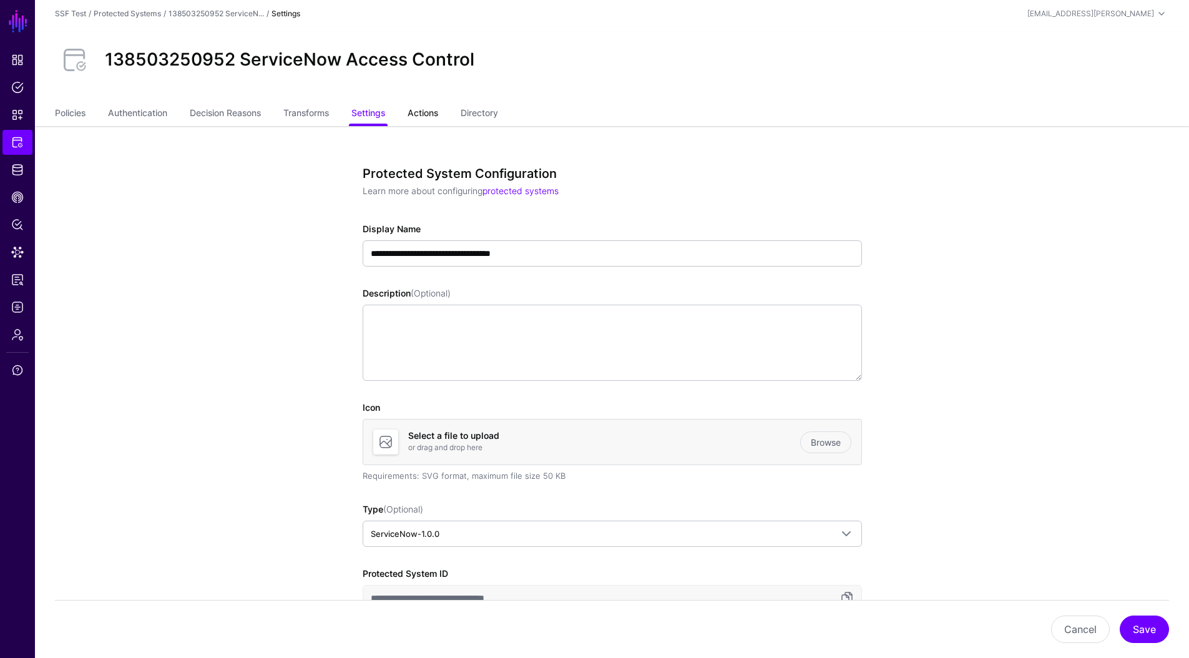
click at [428, 116] on link "Actions" at bounding box center [423, 114] width 31 height 24
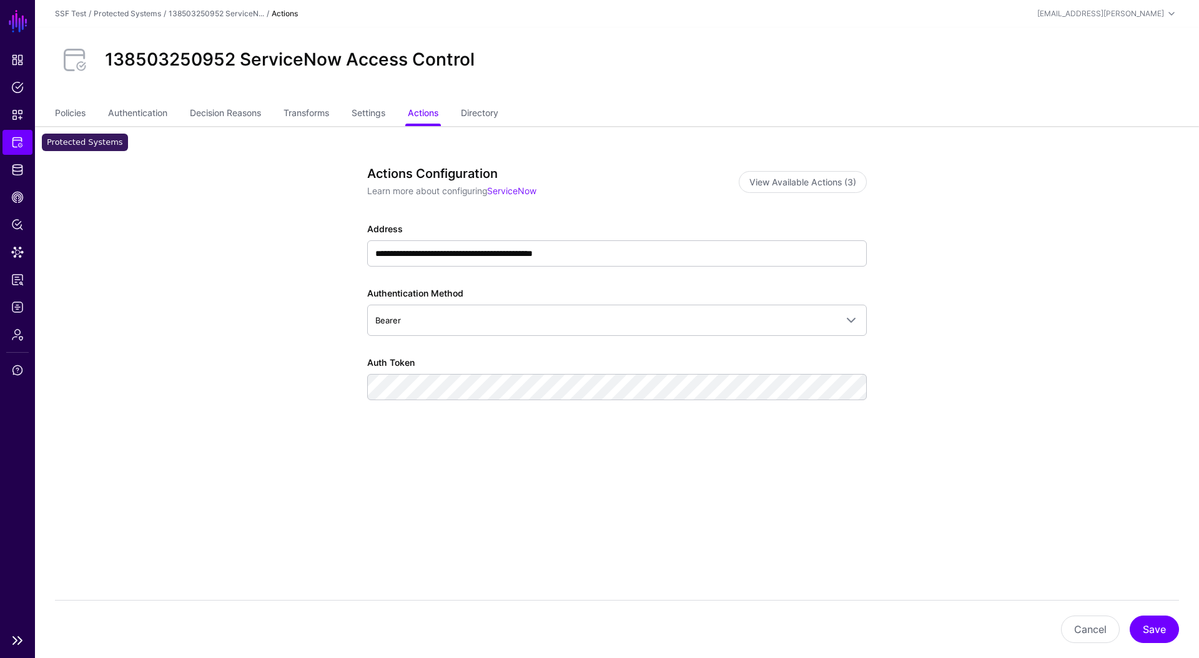
click at [22, 144] on span "Protected Systems" at bounding box center [17, 142] width 12 height 12
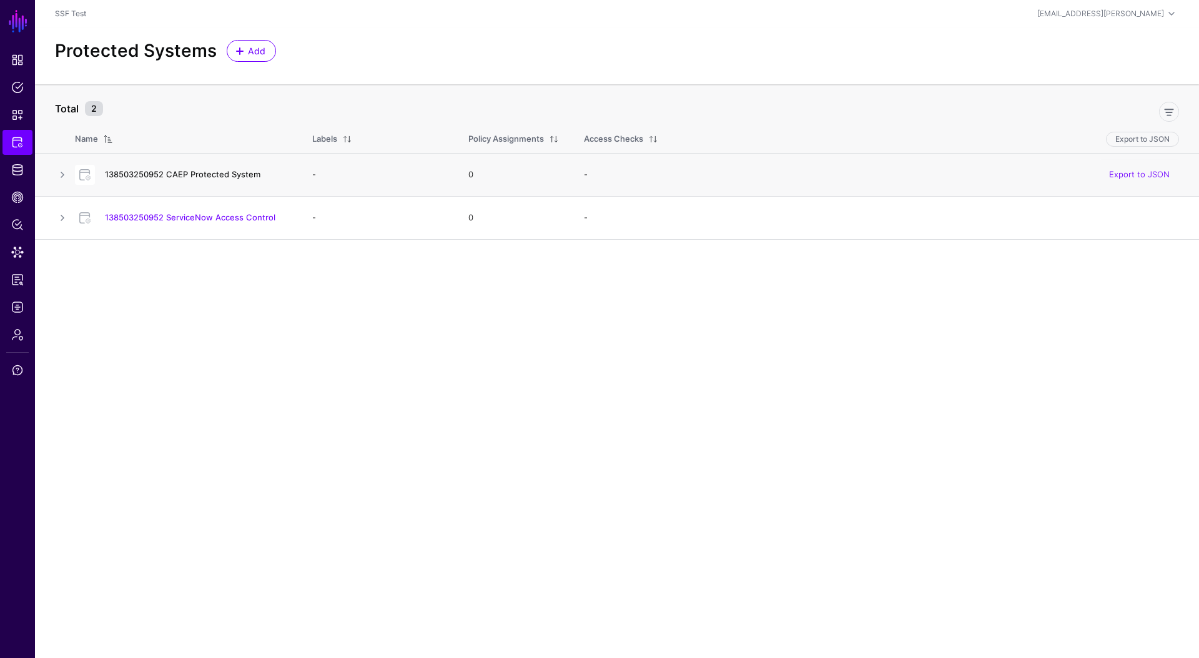
click at [234, 174] on link "138503250952 CAEP Protected System" at bounding box center [182, 174] width 155 height 10
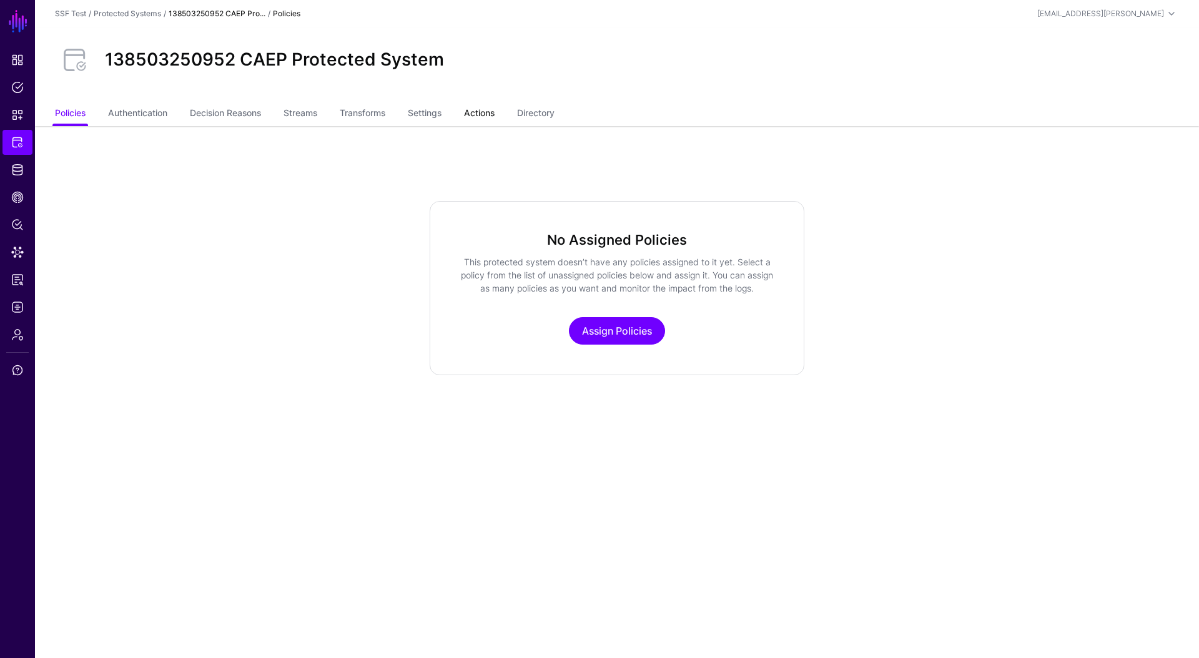
click at [485, 112] on link "Actions" at bounding box center [479, 114] width 31 height 24
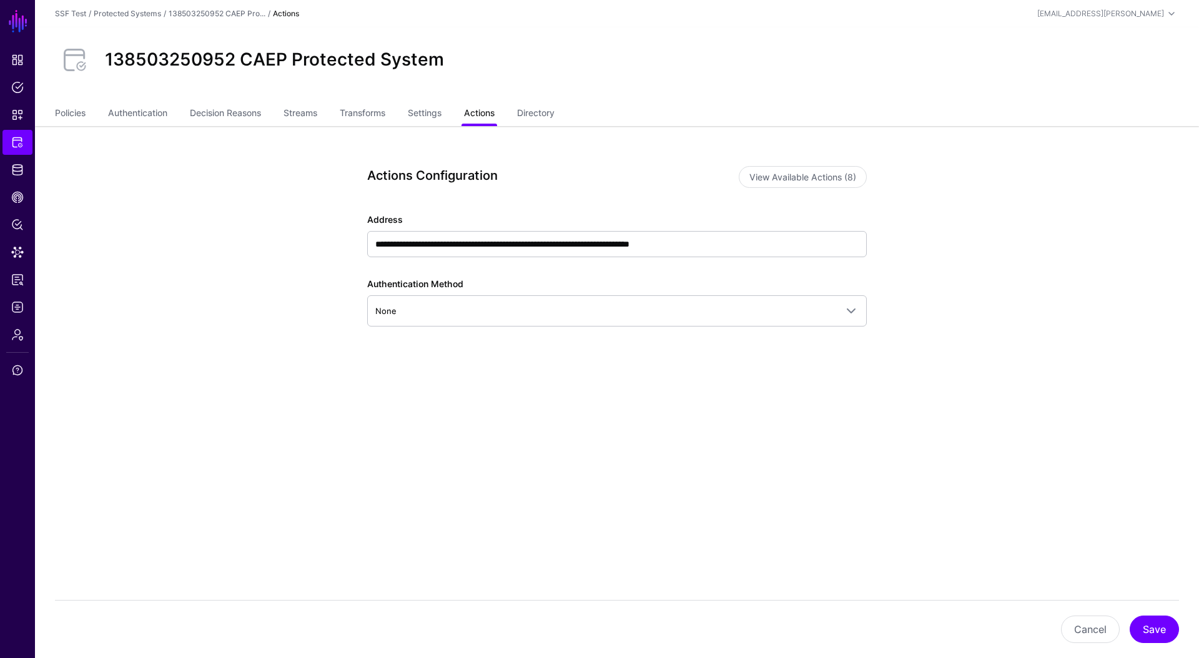
click at [480, 110] on link "Actions" at bounding box center [479, 114] width 31 height 24
click at [25, 299] on link "Logs" at bounding box center [17, 307] width 30 height 25
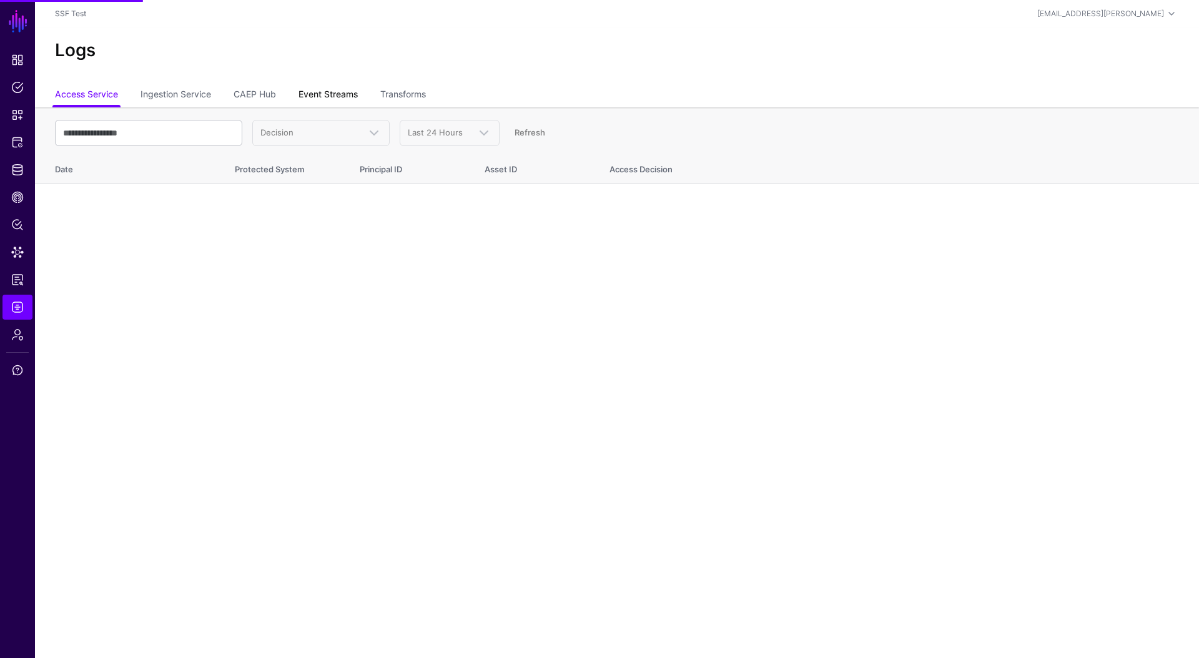
click at [352, 98] on link "Event Streams" at bounding box center [327, 96] width 59 height 24
click at [1134, 4] on header "SSF Test saurabh.darekar@sgnl.ai Saurabh Darekar saurabh.darekar@sgnl.ai SSF Te…" at bounding box center [617, 13] width 1164 height 27
click at [1164, 15] on span at bounding box center [1171, 13] width 15 height 15
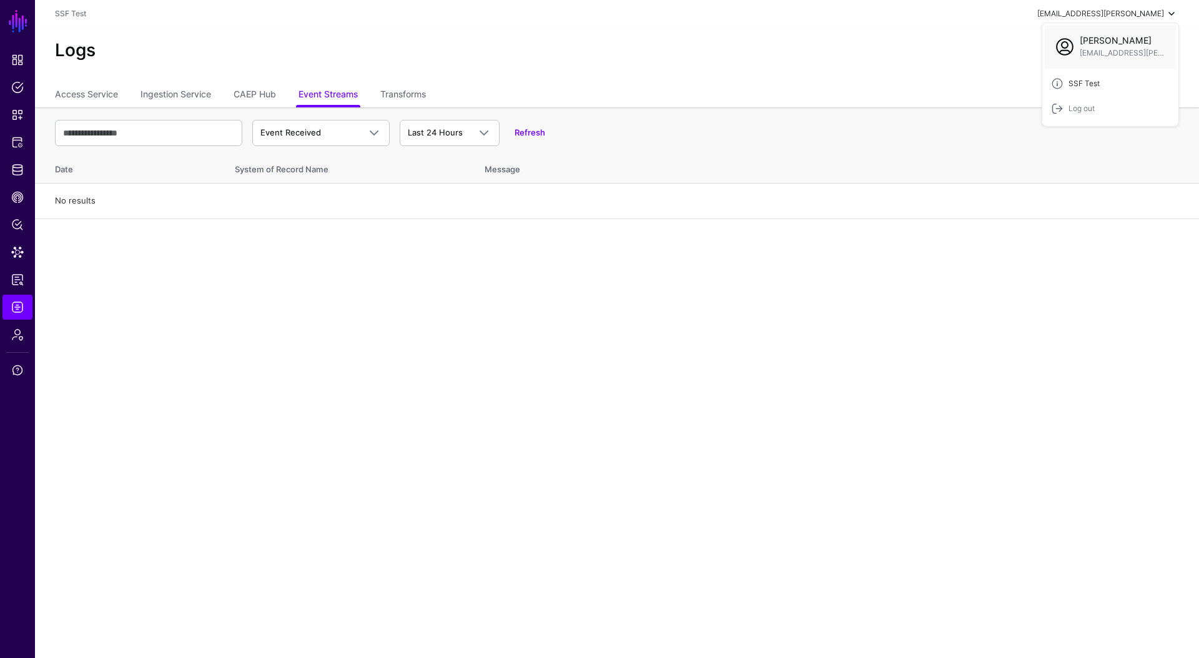
click at [1113, 80] on div "SSF Test" at bounding box center [1110, 83] width 119 height 12
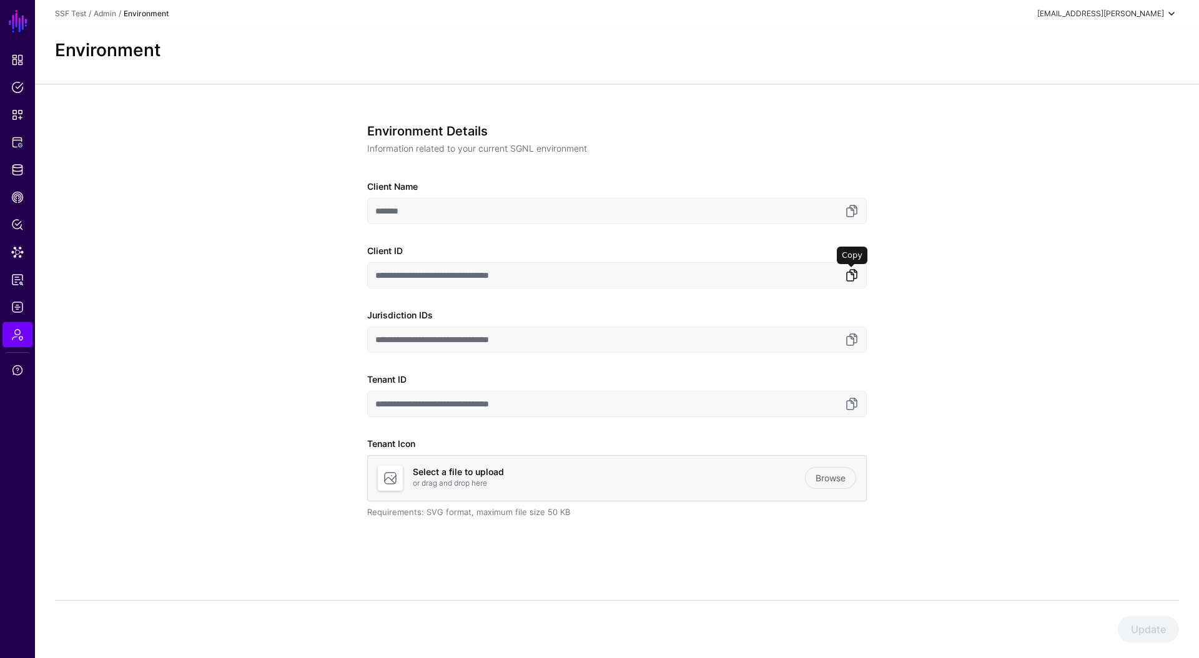
click at [854, 271] on link at bounding box center [851, 275] width 15 height 15
click at [18, 306] on span "Logs" at bounding box center [17, 307] width 12 height 12
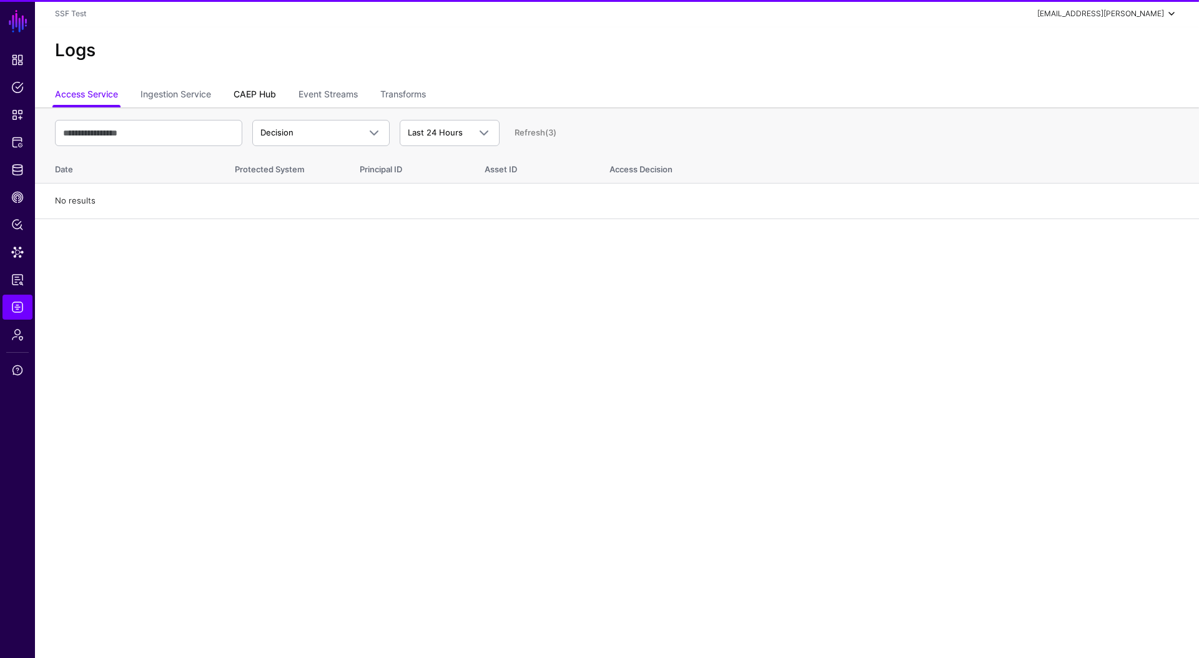
click at [252, 92] on link "CAEP Hub" at bounding box center [255, 96] width 42 height 24
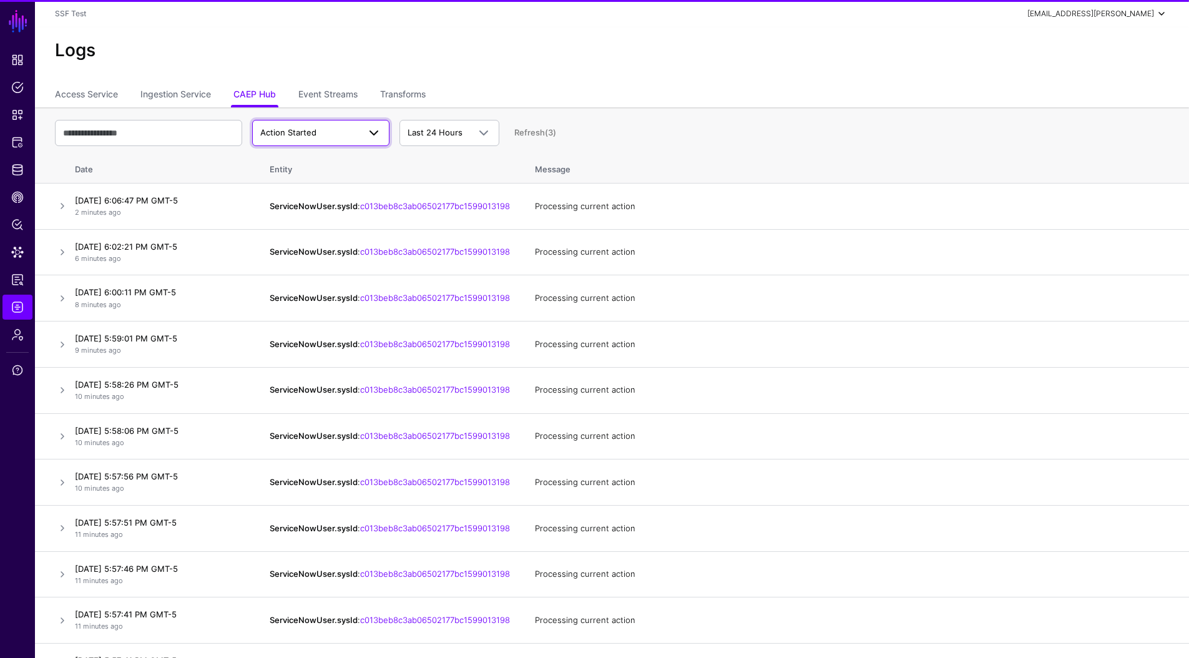
click at [297, 137] on span "Action Started" at bounding box center [309, 133] width 99 height 12
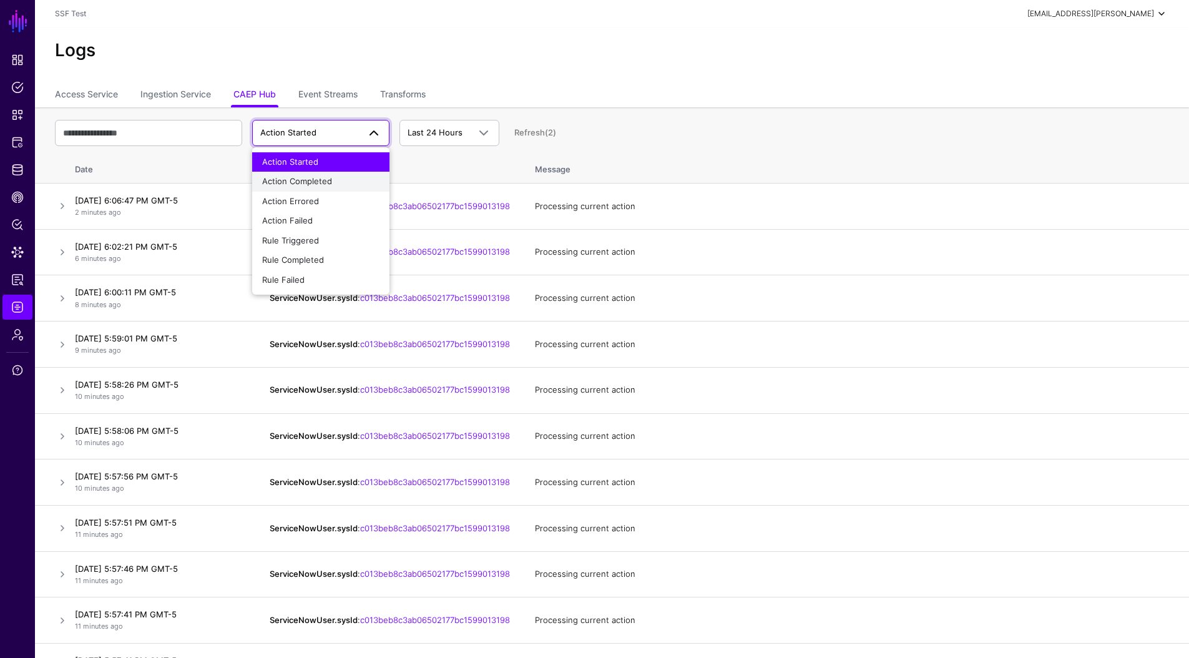
click at [313, 184] on span "Action Completed" at bounding box center [297, 181] width 70 height 10
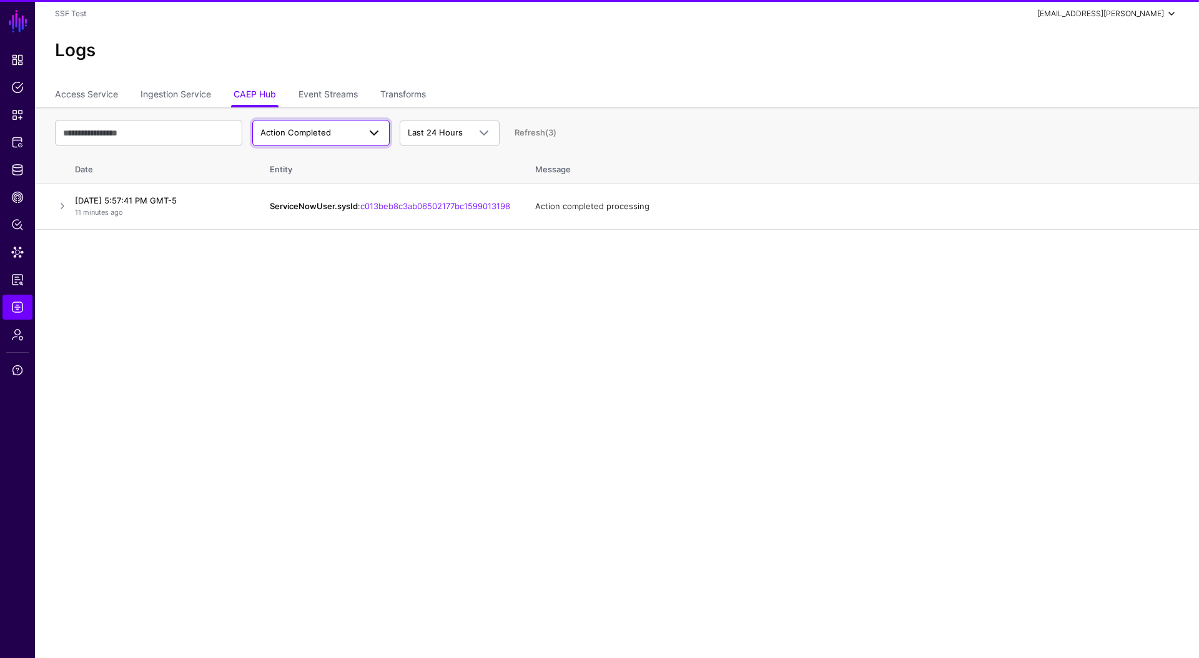
click at [315, 141] on link "Action Completed" at bounding box center [320, 133] width 137 height 26
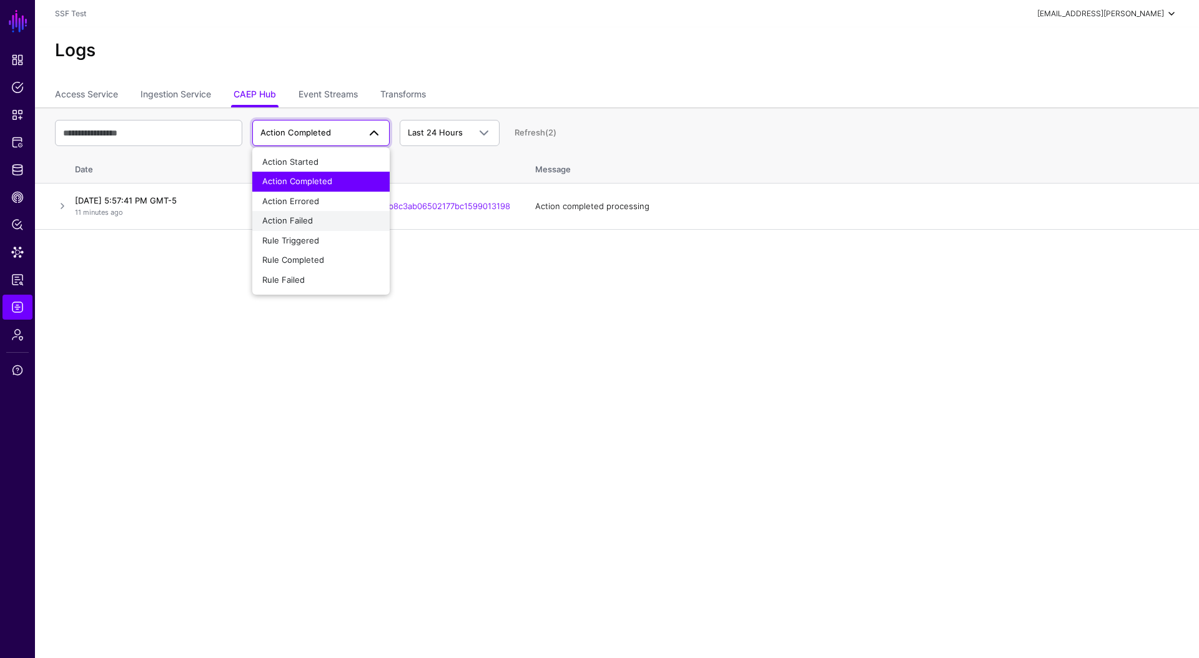
click at [310, 215] on span "Action Failed" at bounding box center [287, 220] width 51 height 10
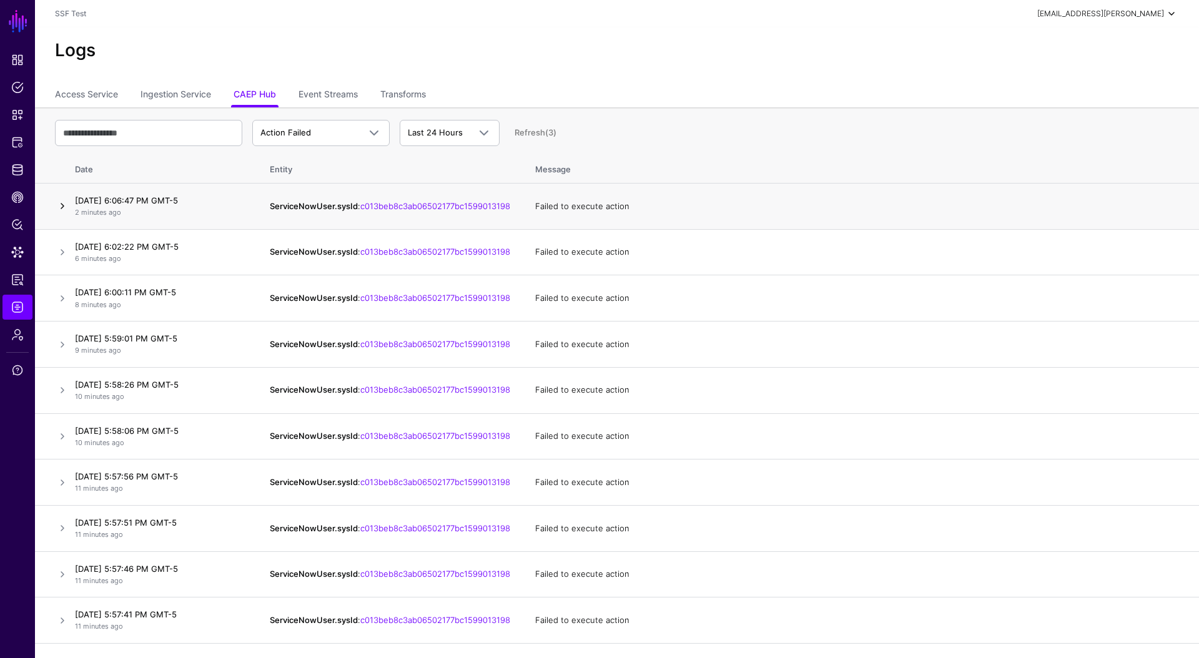
click at [66, 210] on link at bounding box center [62, 206] width 15 height 15
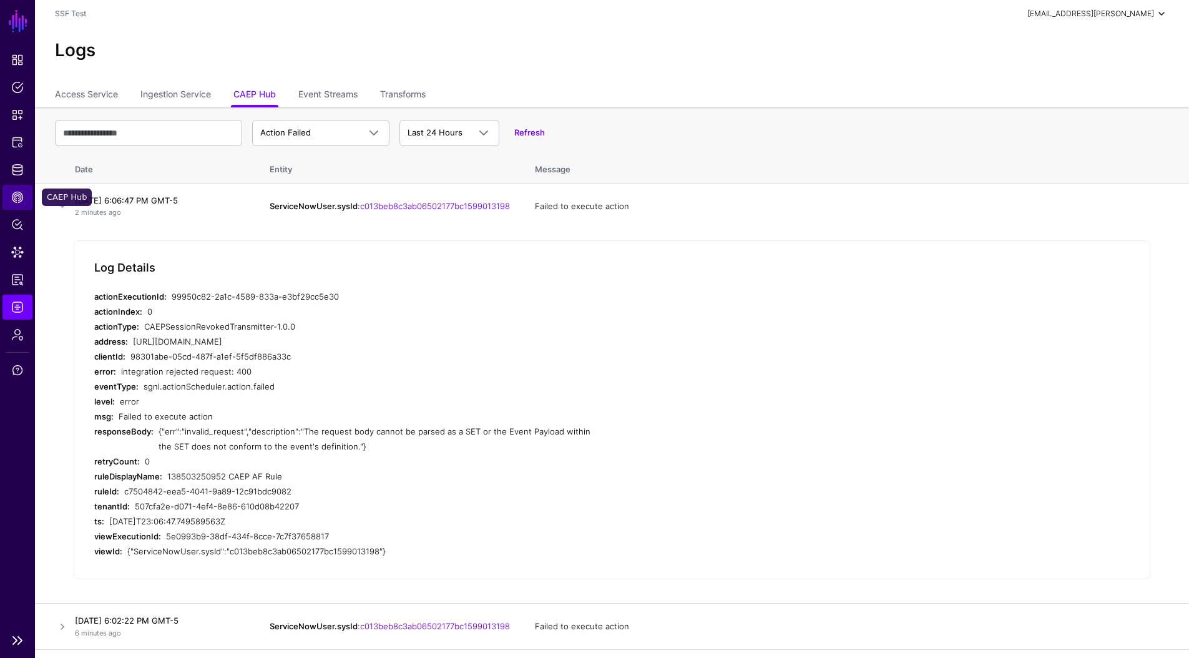
click at [14, 185] on link "CAEP Hub" at bounding box center [17, 197] width 30 height 25
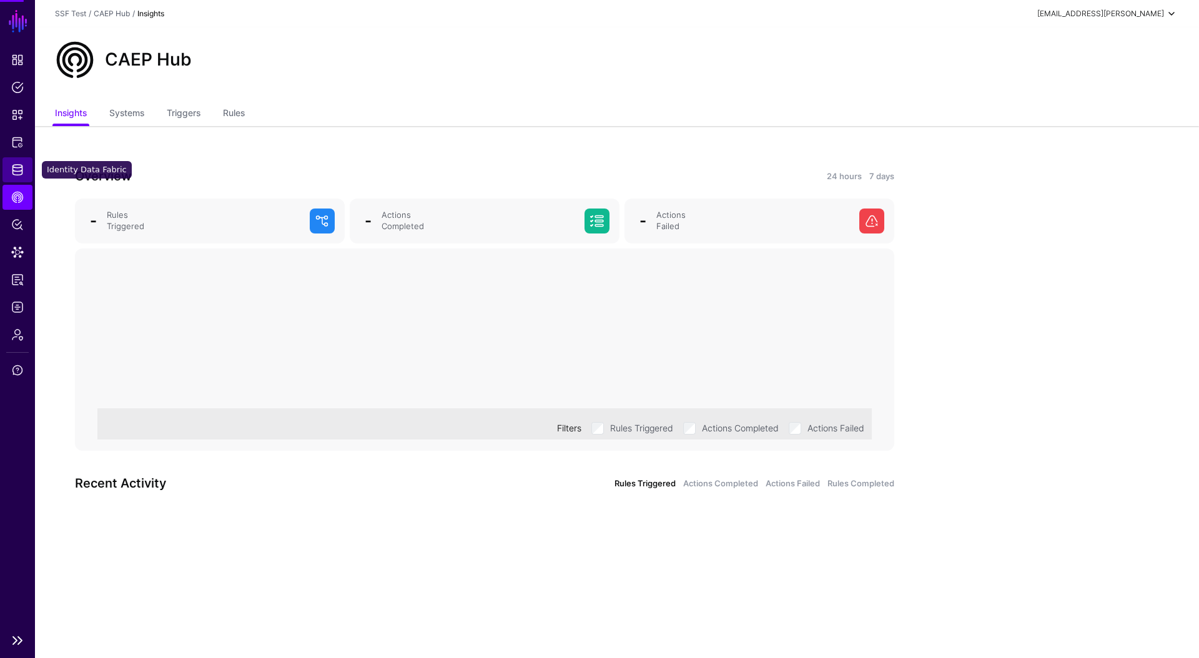
click at [16, 177] on link "Identity Data Fabric" at bounding box center [17, 169] width 30 height 25
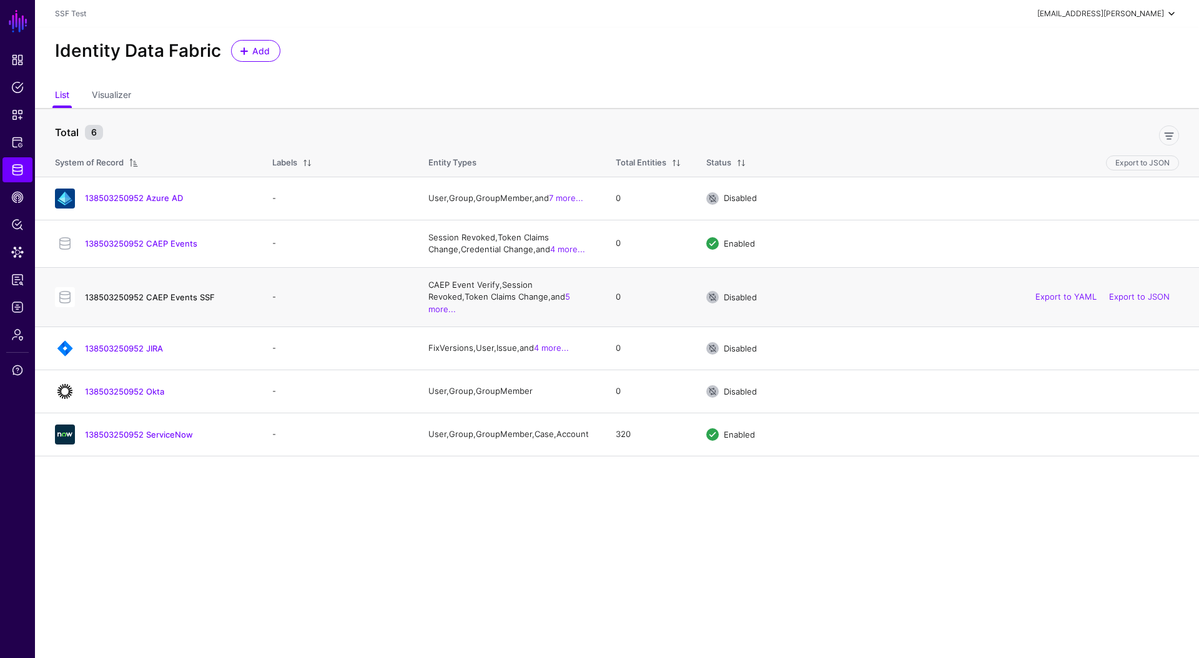
click at [152, 293] on link "138503250952 CAEP Events SSF" at bounding box center [150, 297] width 130 height 10
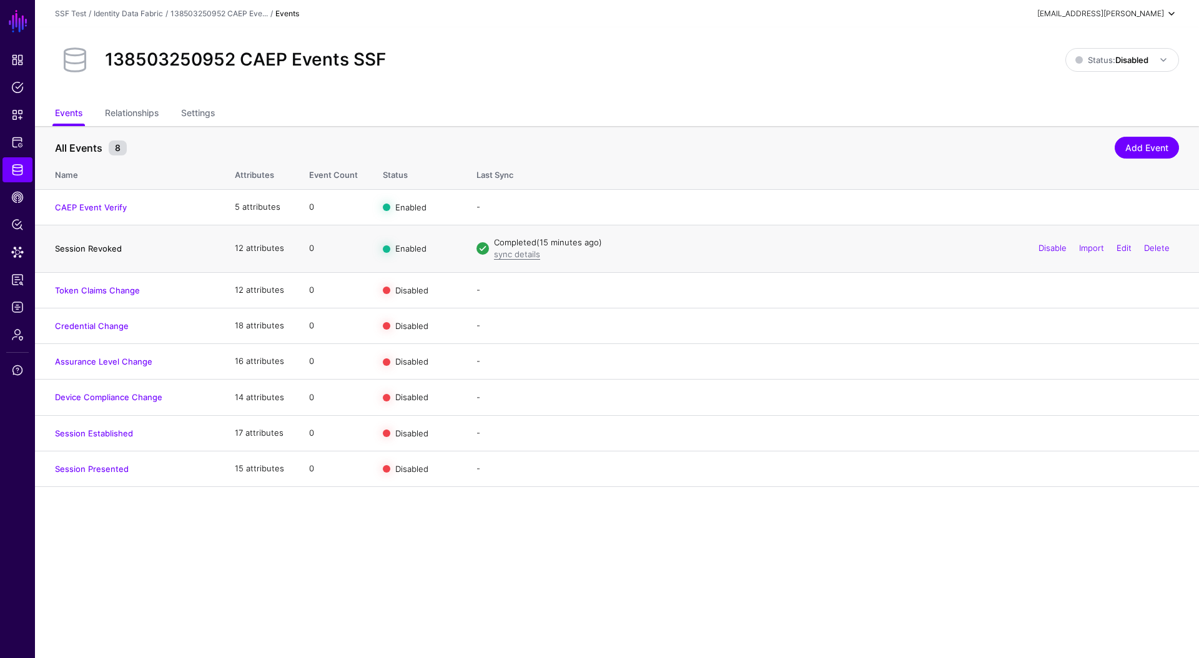
click at [107, 248] on link "Session Revoked" at bounding box center [88, 249] width 67 height 10
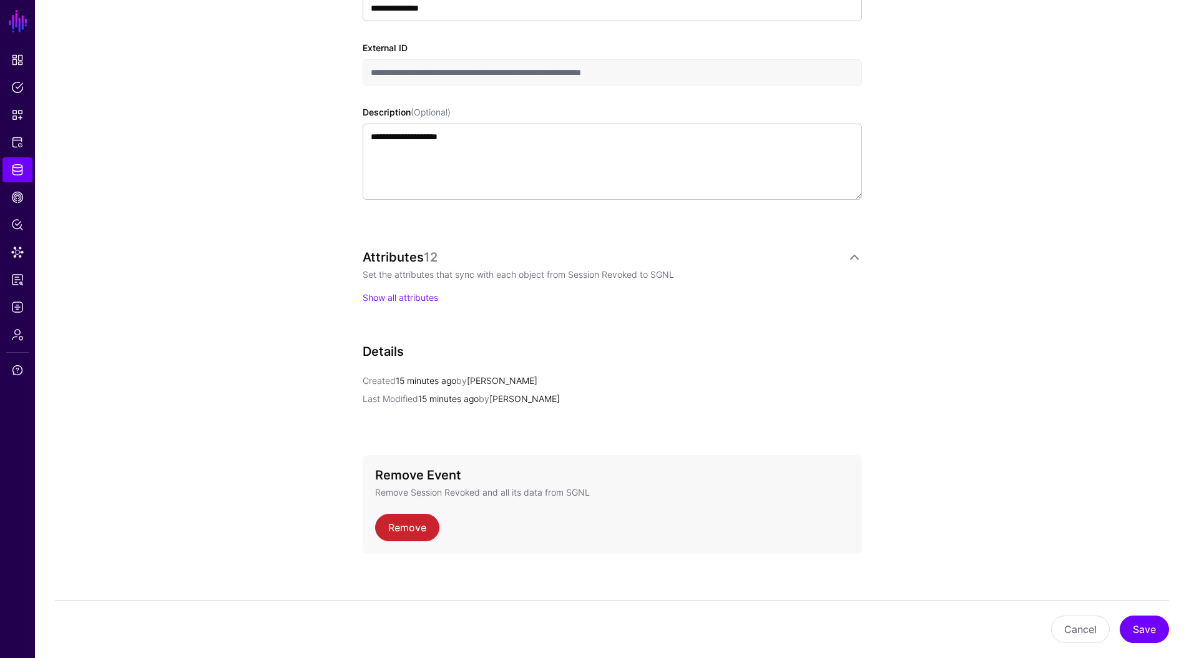
scroll to position [339, 0]
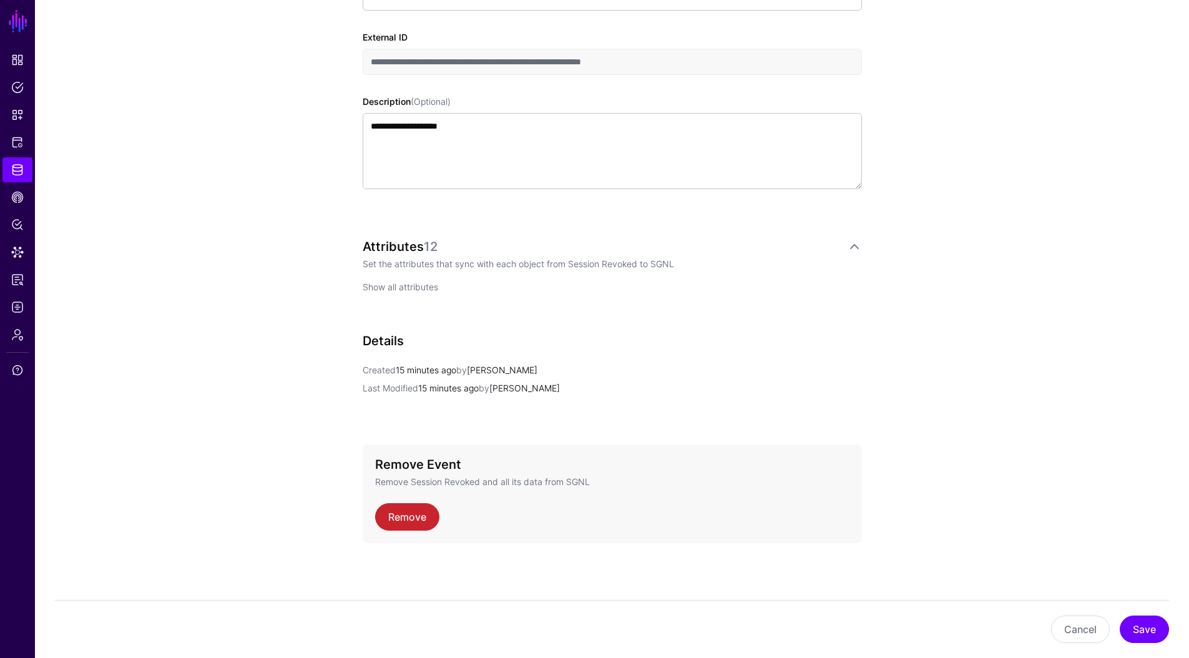
click at [432, 289] on link "Show all attributes" at bounding box center [401, 287] width 76 height 11
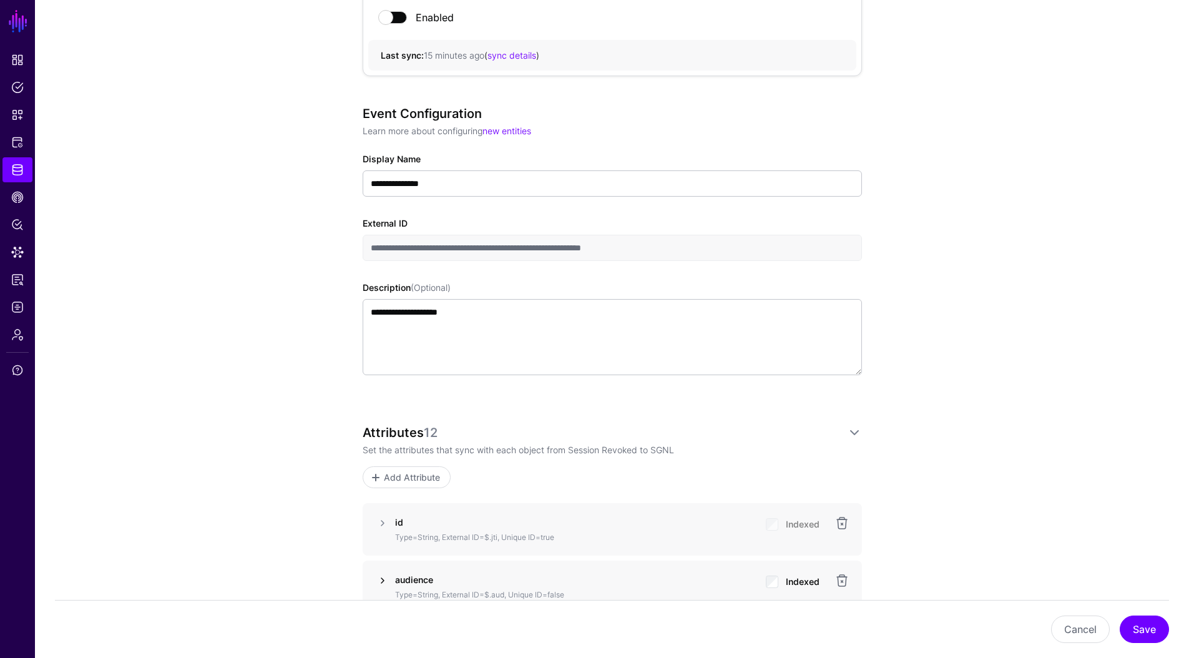
scroll to position [0, 0]
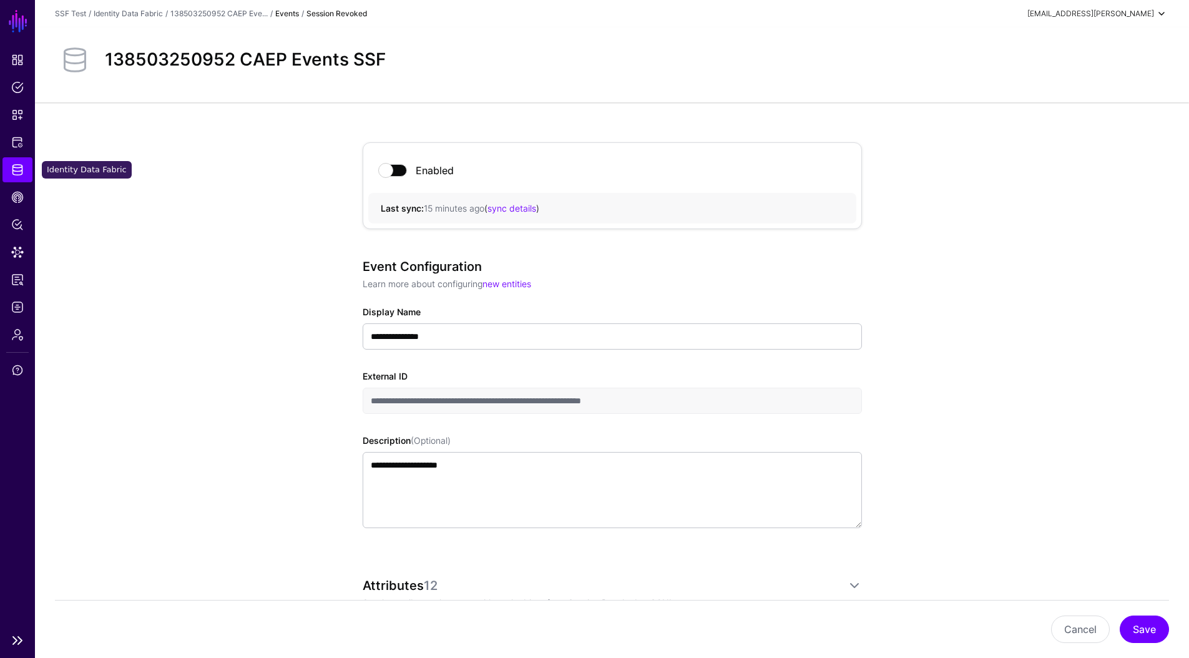
click at [26, 169] on link "Identity Data Fabric" at bounding box center [17, 169] width 30 height 25
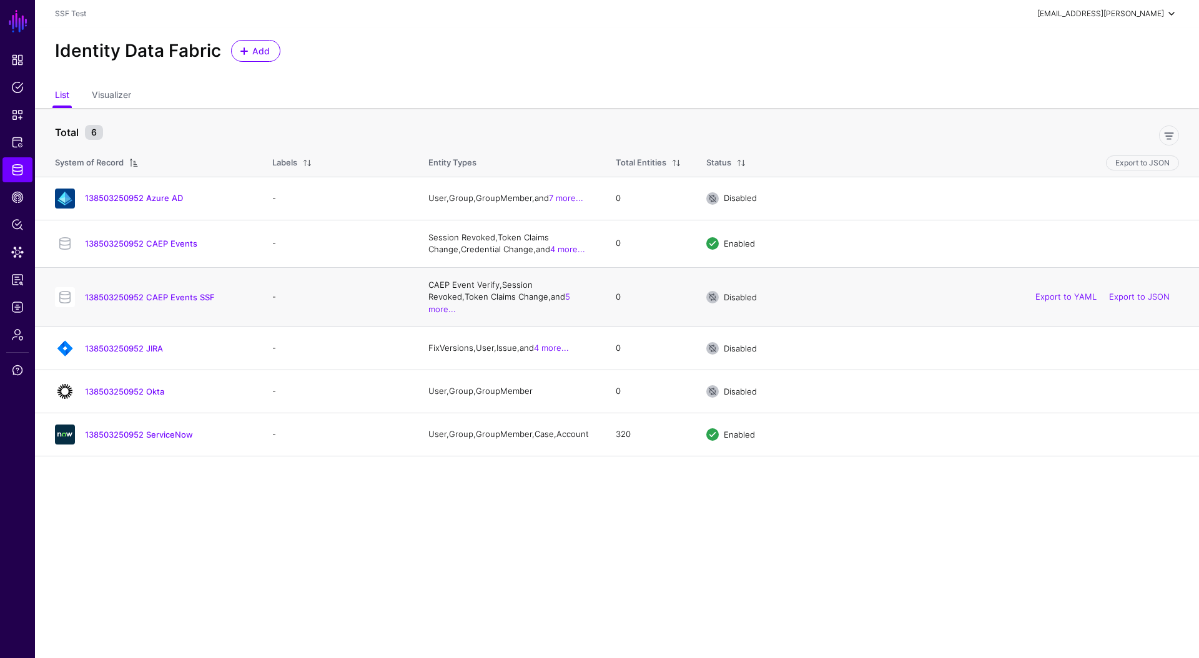
click at [144, 287] on div "138503250952 CAEP Events SSF" at bounding box center [151, 297] width 202 height 20
click at [146, 292] on link "138503250952 CAEP Events SSF" at bounding box center [150, 297] width 130 height 10
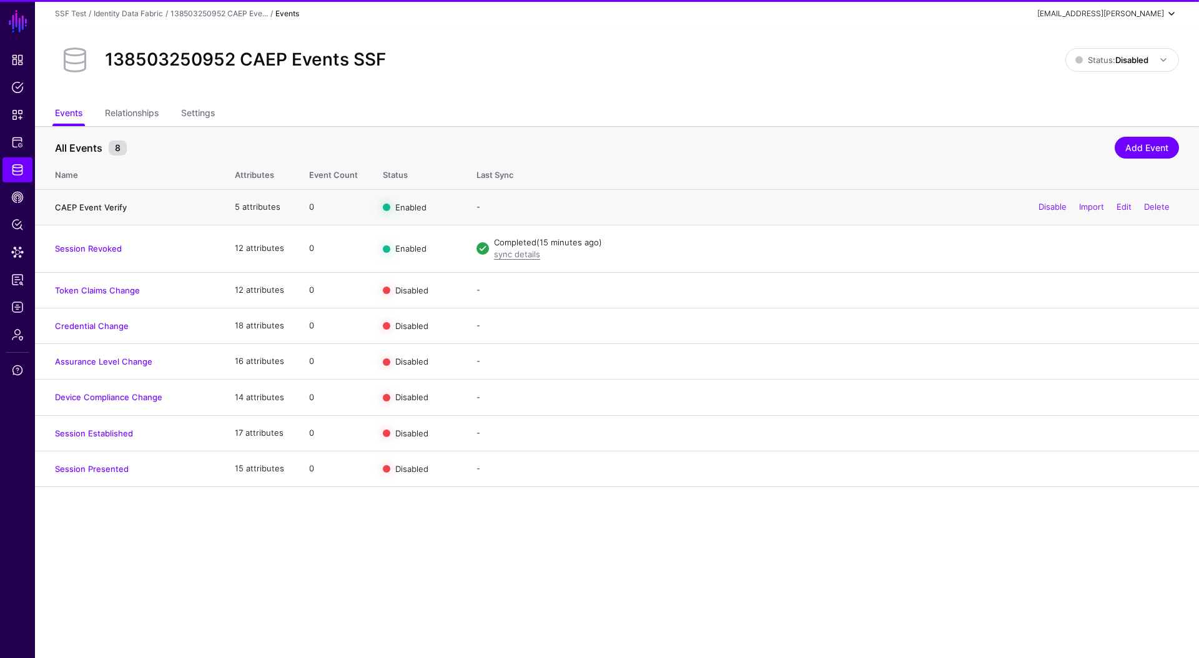
click at [96, 207] on link "CAEP Event Verify" at bounding box center [91, 207] width 72 height 10
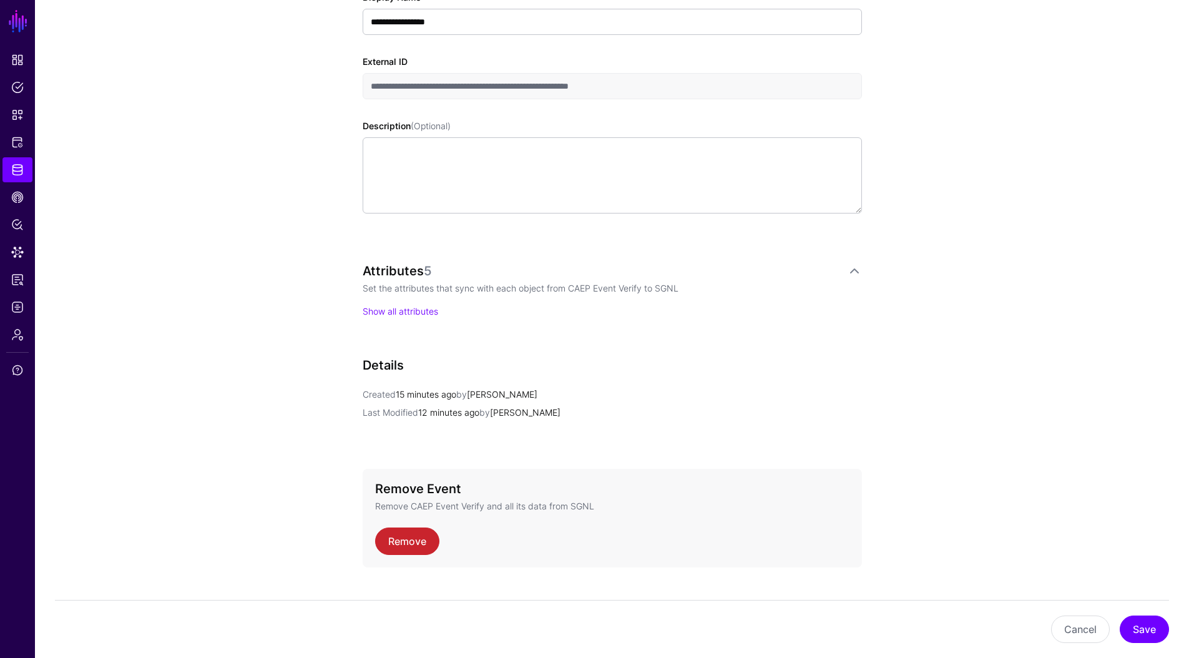
scroll to position [339, 0]
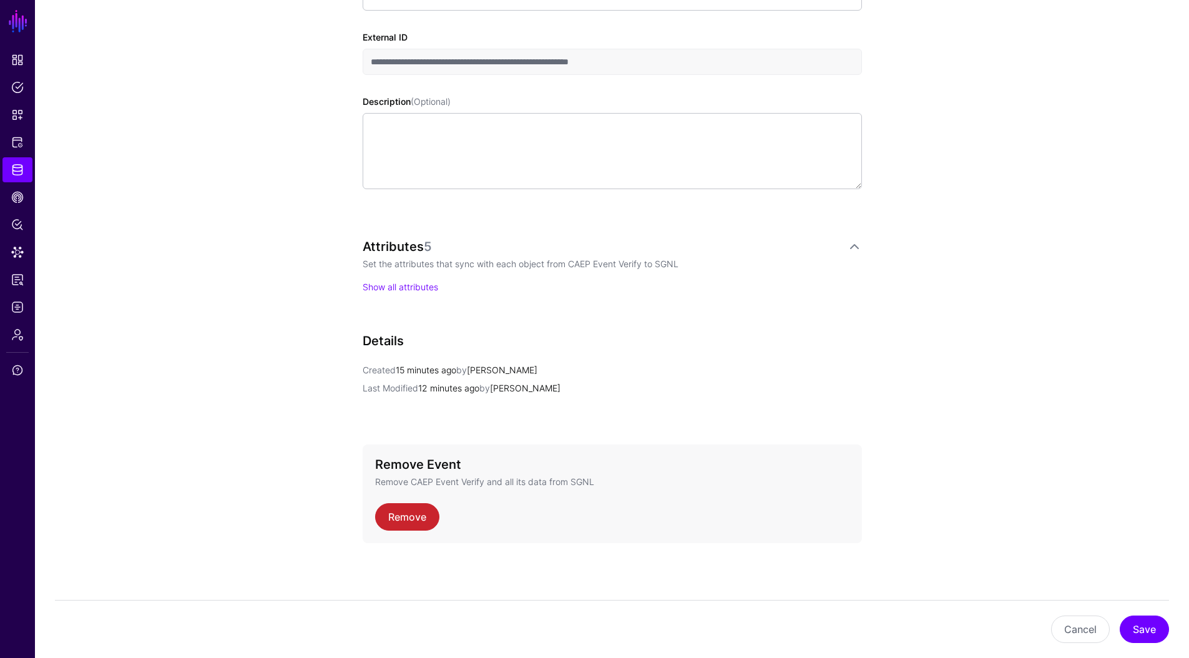
click at [400, 292] on p "Show all attributes" at bounding box center [612, 286] width 499 height 13
click at [401, 290] on link "Show all attributes" at bounding box center [401, 287] width 76 height 11
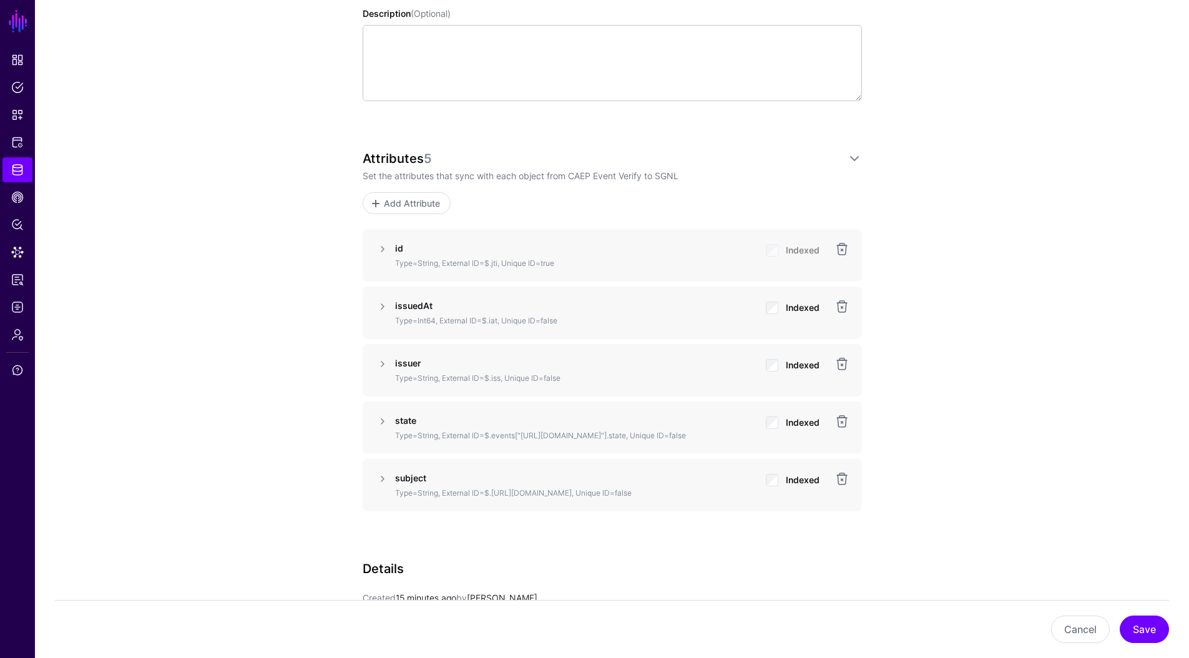
scroll to position [428, 0]
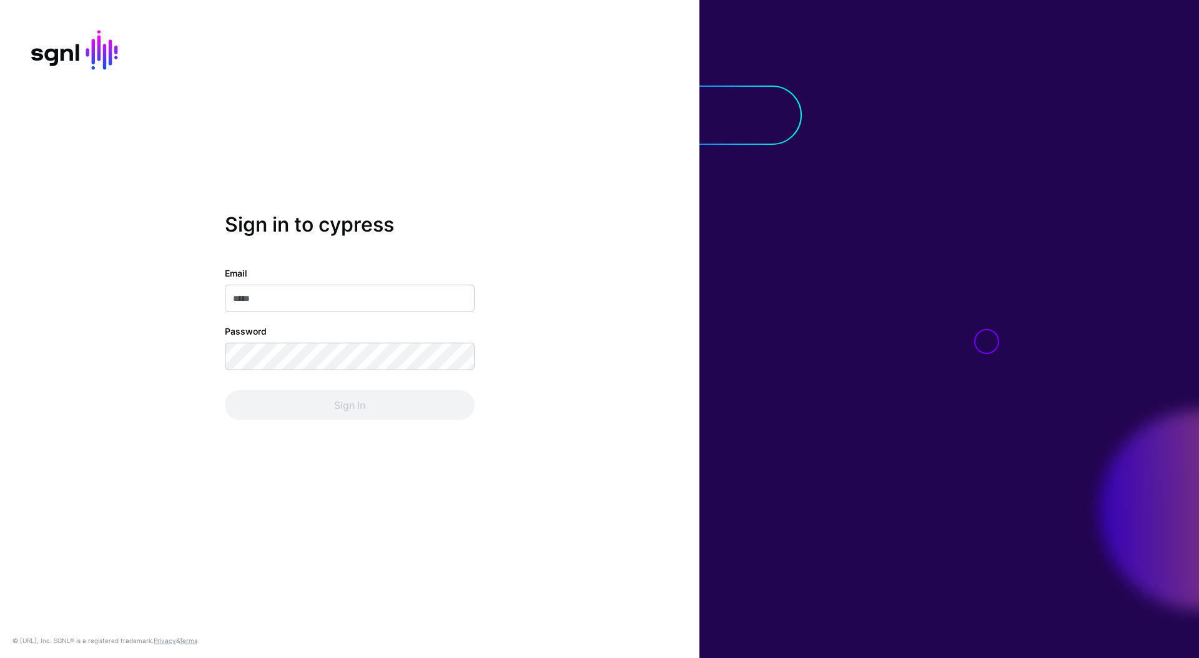
click at [386, 298] on input "Email" at bounding box center [350, 298] width 250 height 27
type input "**********"
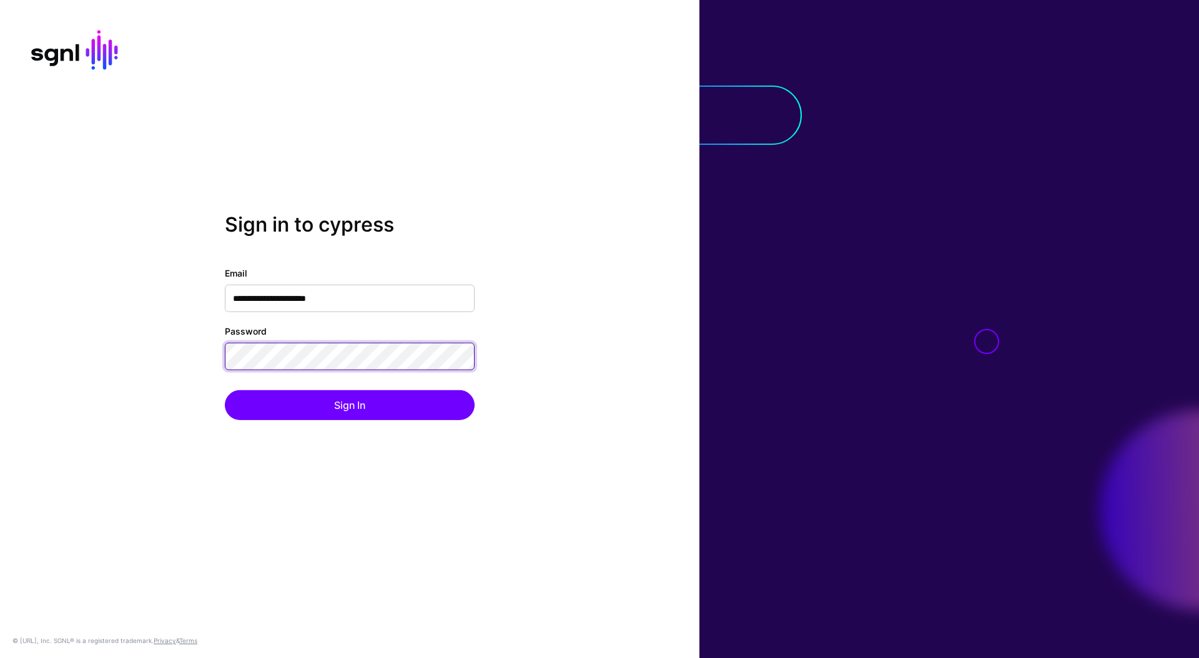
click at [225, 390] on button "Sign In" at bounding box center [350, 405] width 250 height 30
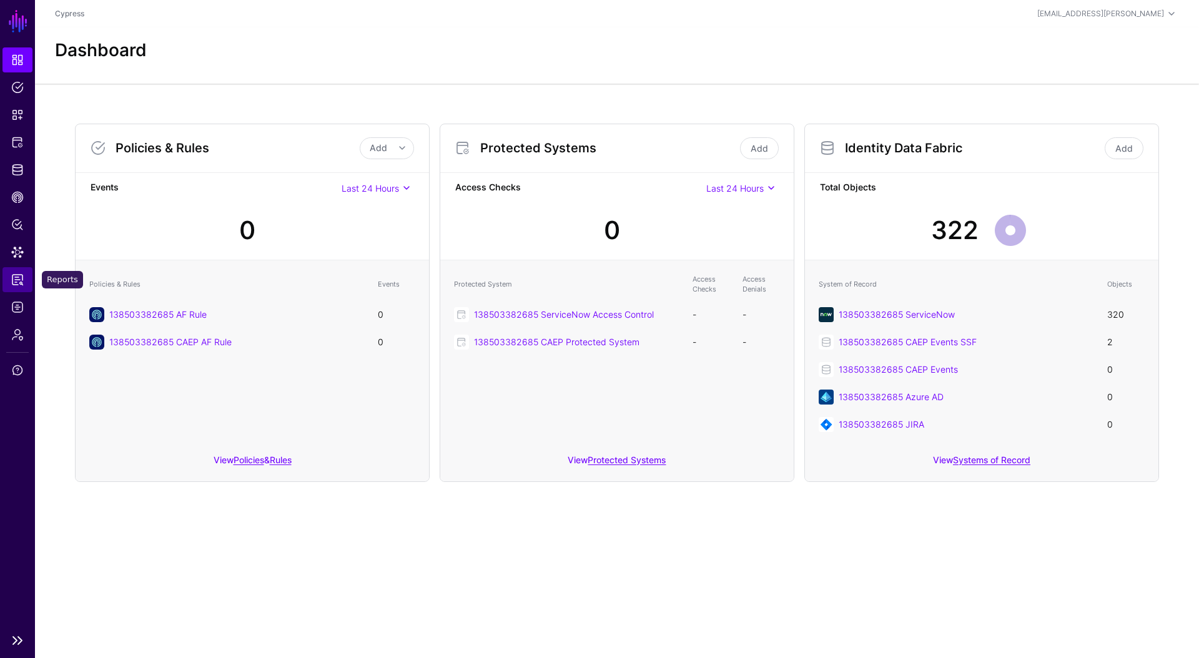
click at [17, 285] on link "Reports" at bounding box center [17, 279] width 30 height 25
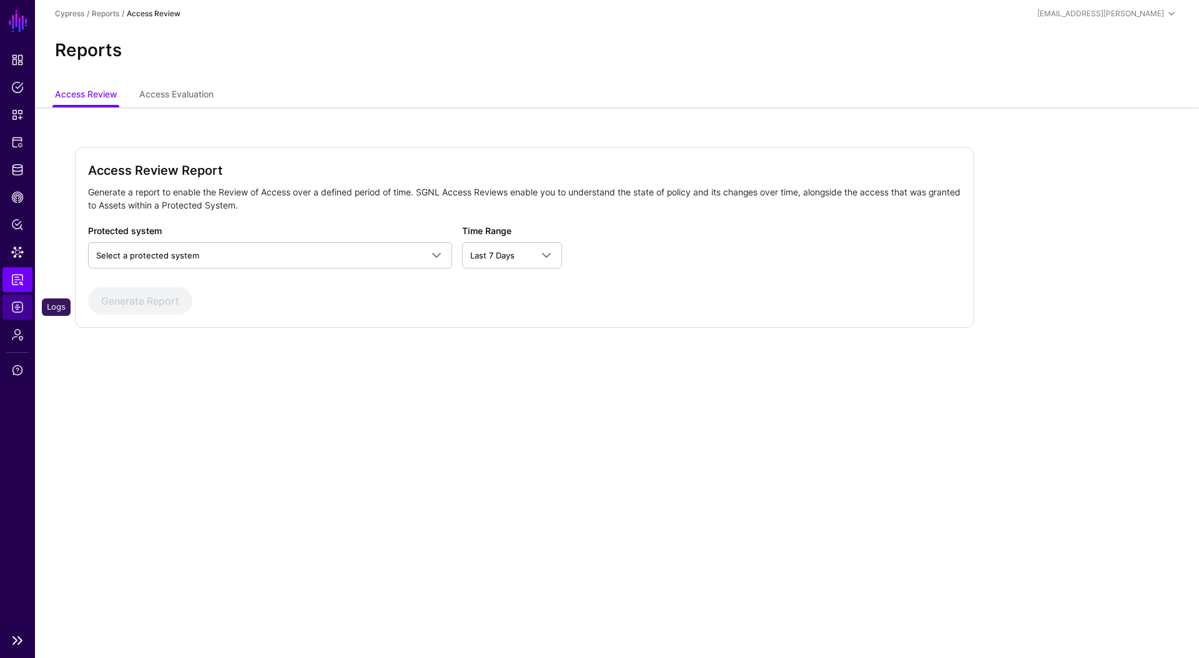
click at [17, 309] on span "Logs" at bounding box center [17, 307] width 12 height 12
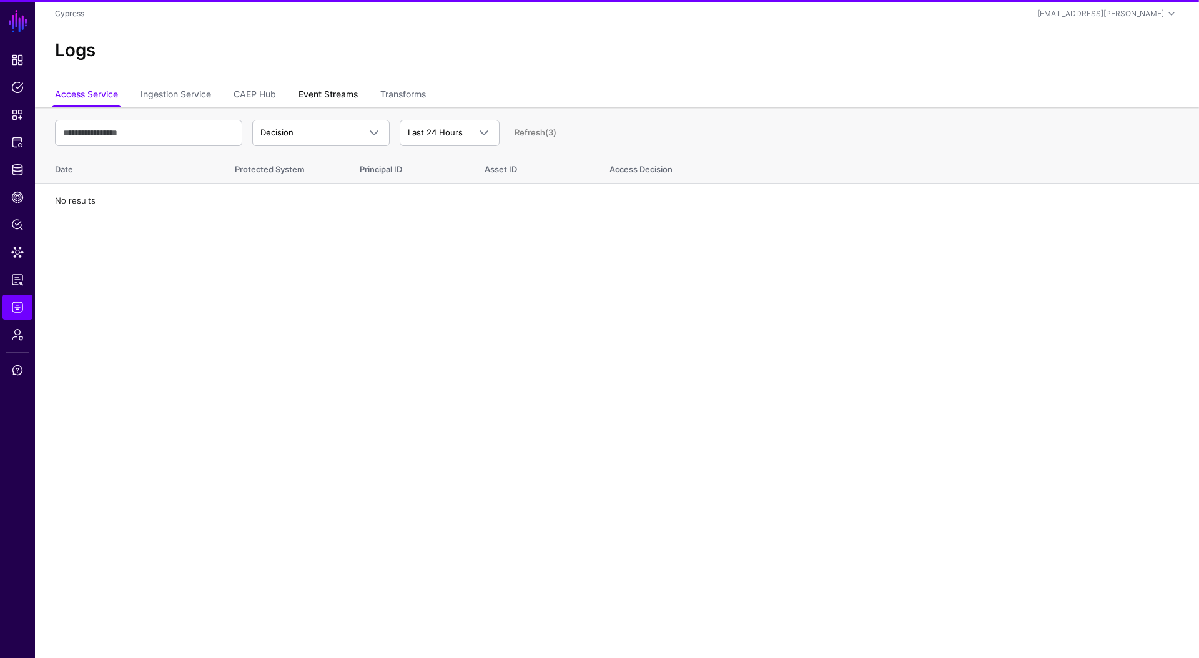
click at [328, 86] on link "Event Streams" at bounding box center [327, 96] width 59 height 24
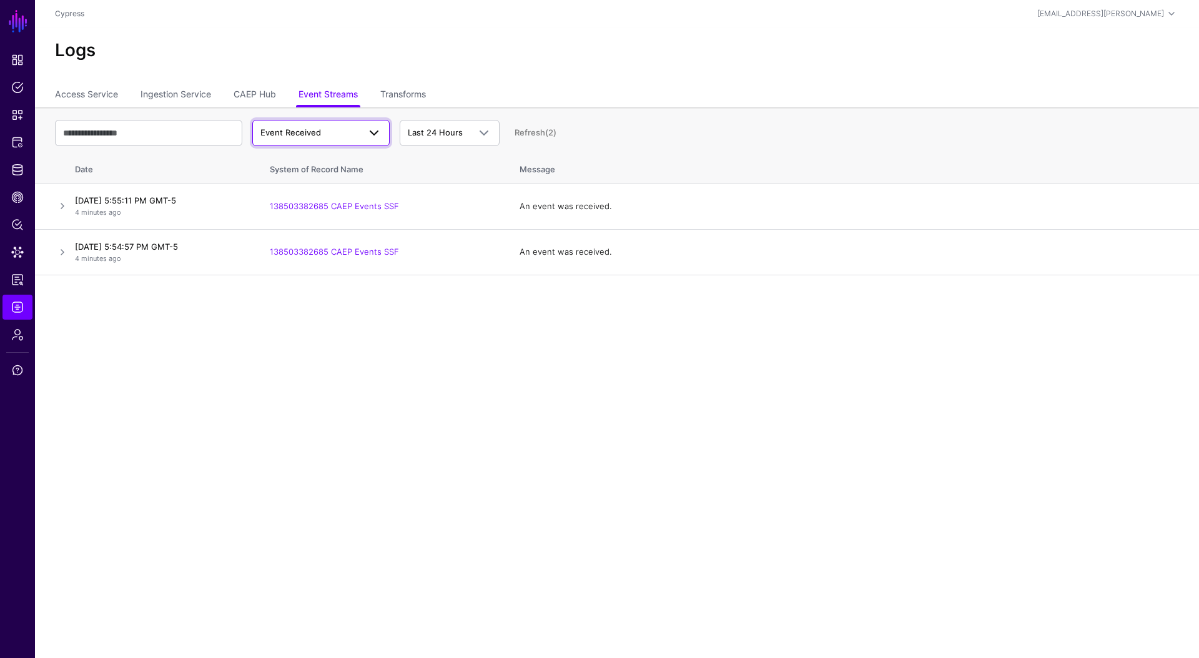
click at [339, 129] on span "Event Received" at bounding box center [309, 133] width 99 height 12
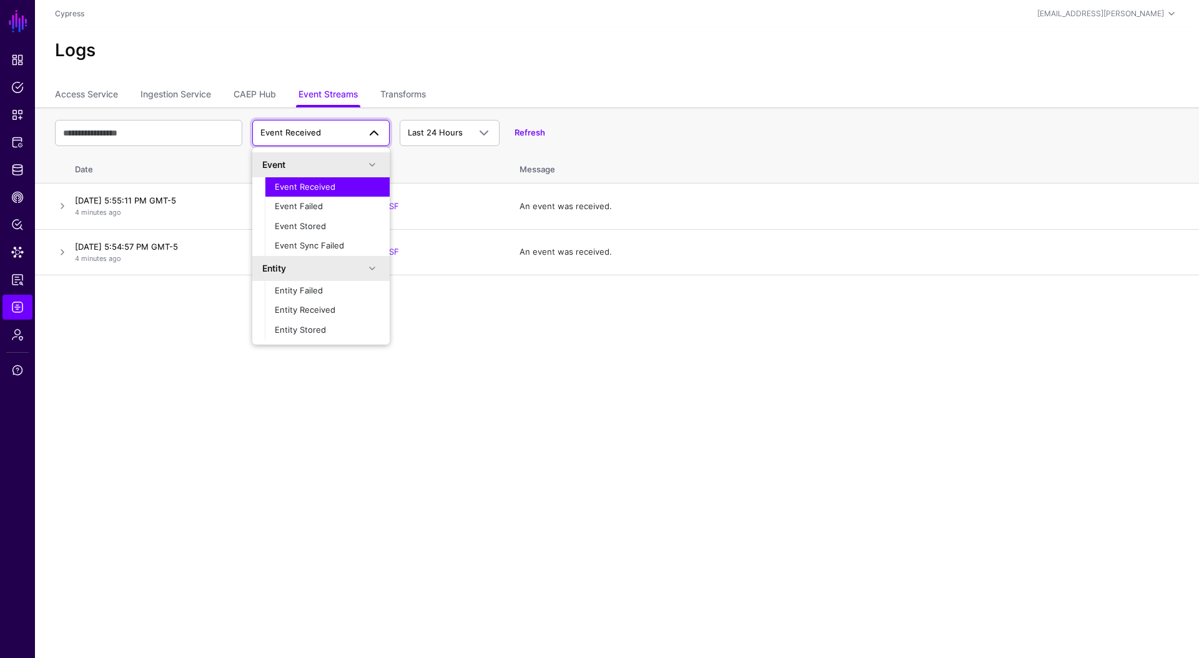
click at [581, 49] on h2 "Logs" at bounding box center [617, 50] width 1124 height 21
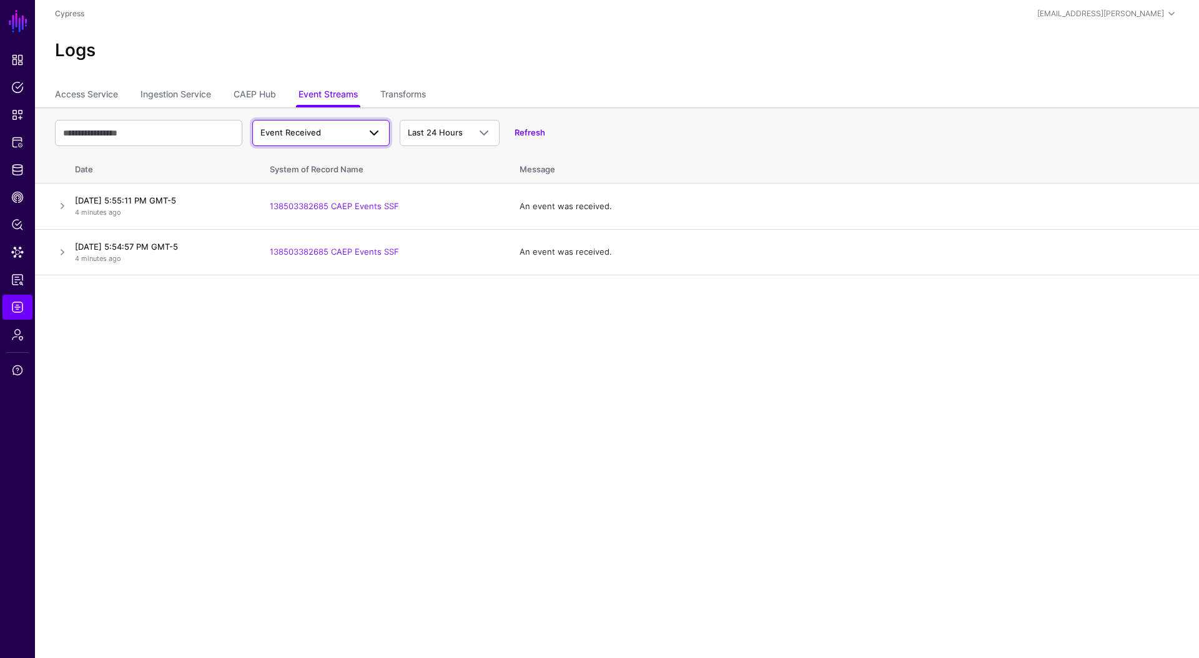
click at [329, 144] on link "Event Received" at bounding box center [320, 133] width 137 height 26
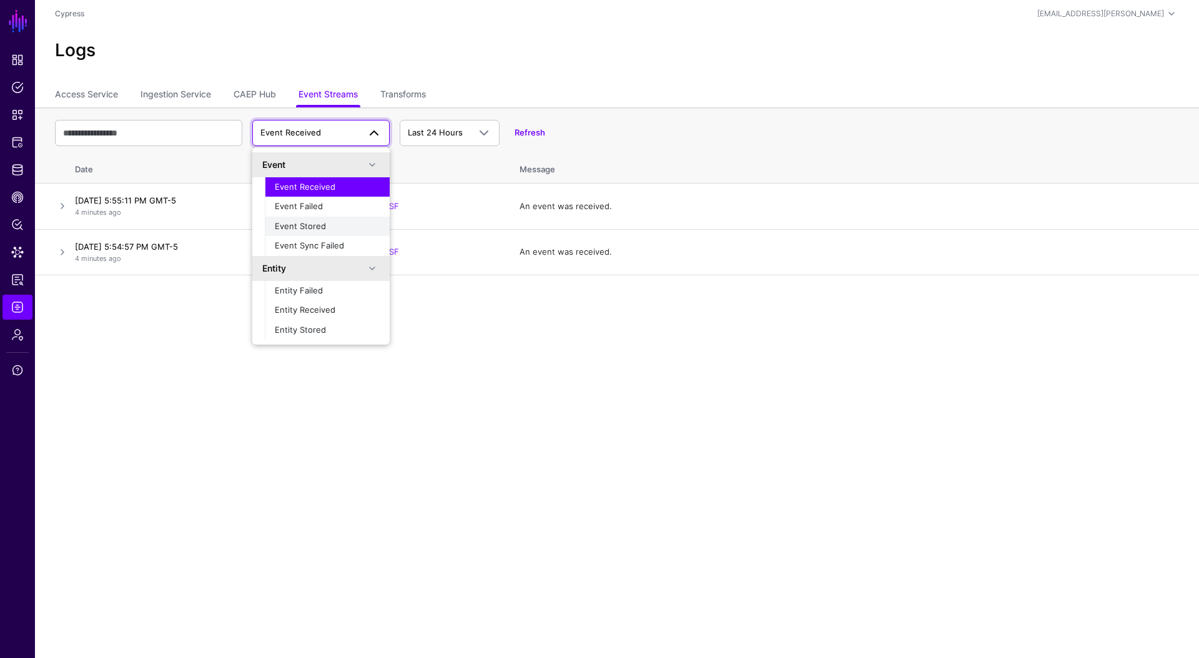
click at [325, 232] on div "Event Stored" at bounding box center [327, 226] width 105 height 12
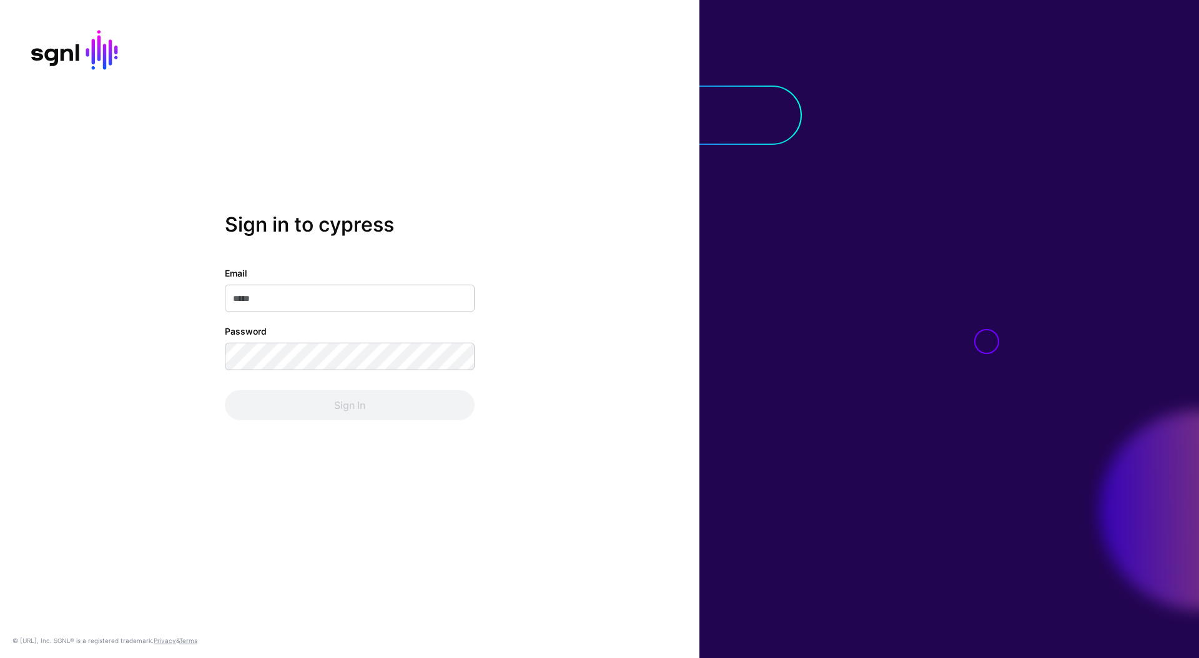
click at [436, 293] on input "Email" at bounding box center [350, 298] width 250 height 27
type input "**********"
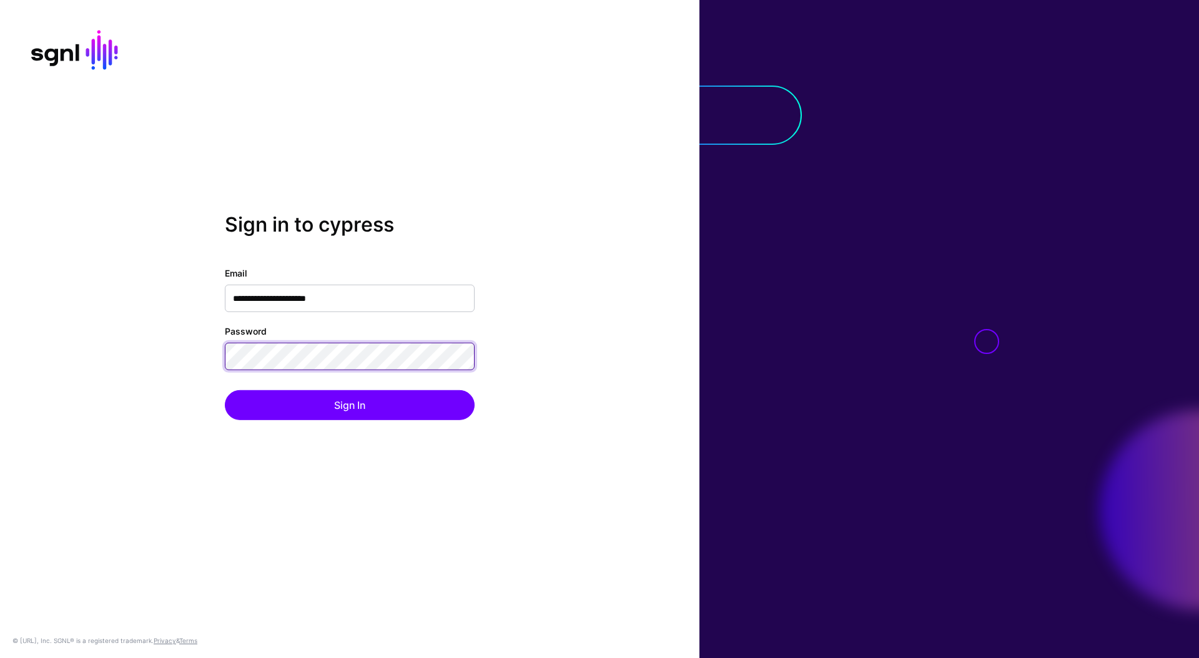
click at [225, 390] on button "Sign In" at bounding box center [350, 405] width 250 height 30
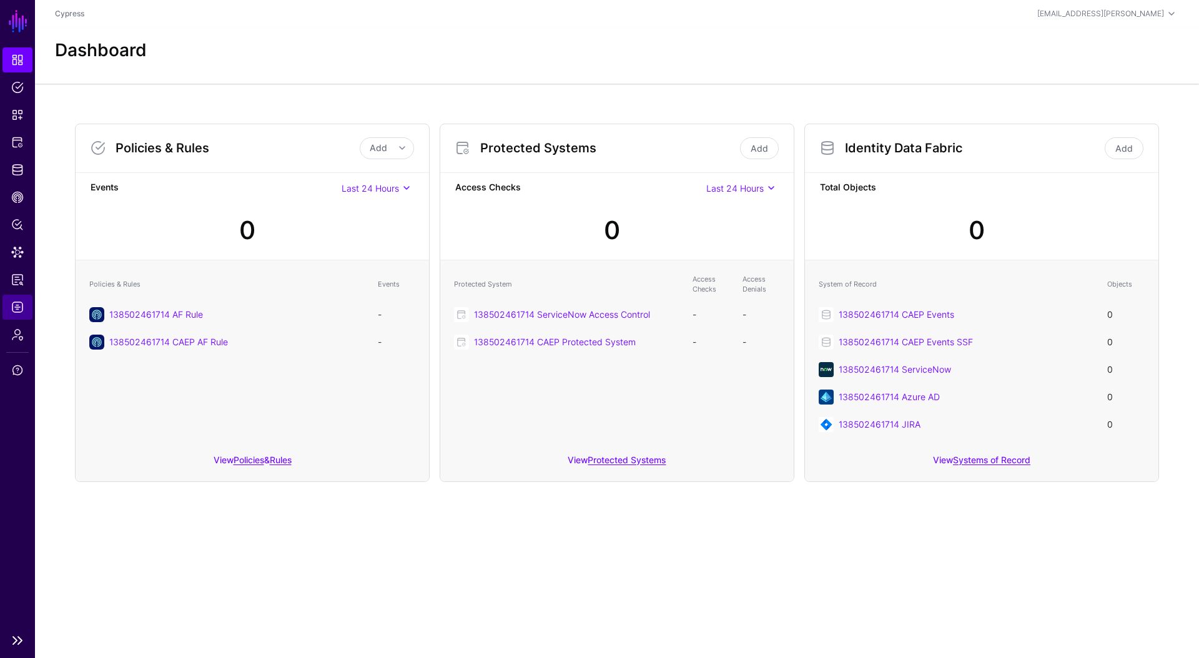
click at [18, 312] on span "Logs" at bounding box center [17, 307] width 12 height 12
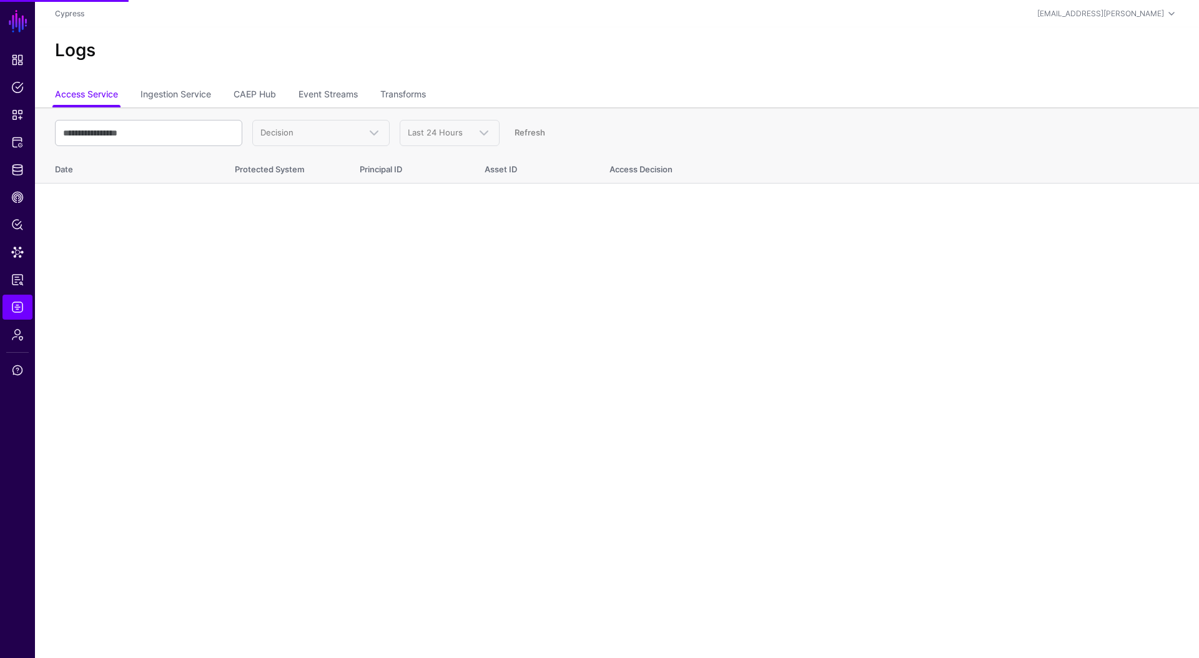
click at [366, 94] on ul "Access Service Ingestion Service CAEP Hub Event Streams Transforms" at bounding box center [617, 96] width 1124 height 24
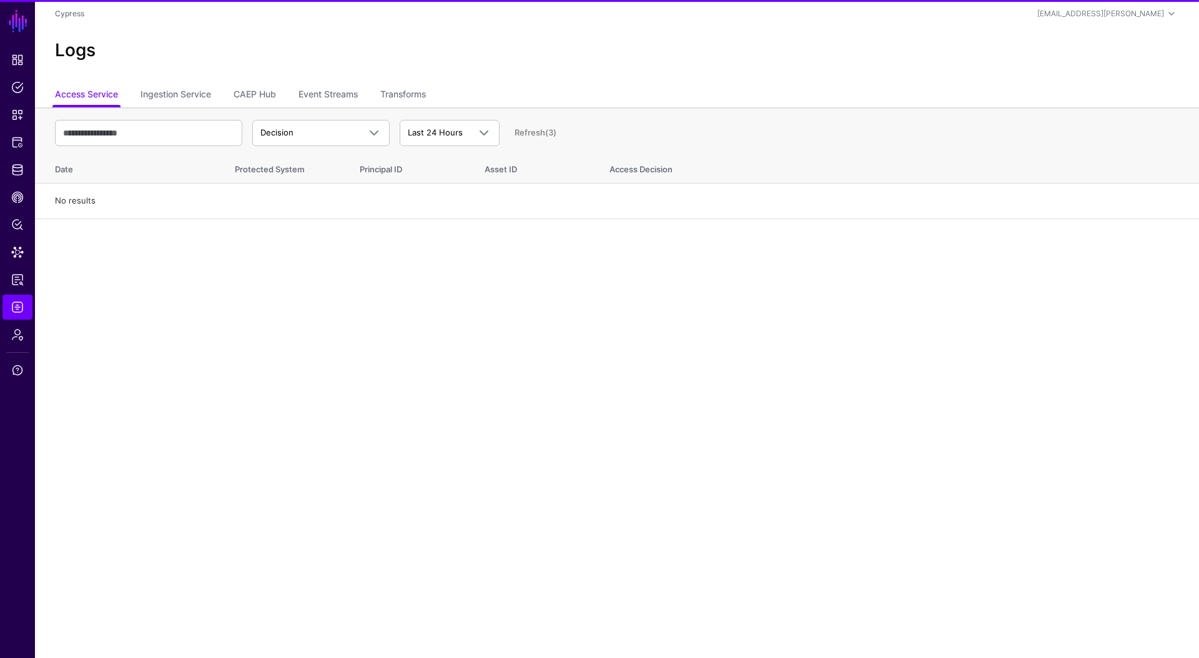
click at [363, 94] on ul "Access Service Ingestion Service CAEP Hub Event Streams Transforms" at bounding box center [617, 96] width 1124 height 24
click at [345, 97] on link "Event Streams" at bounding box center [327, 96] width 59 height 24
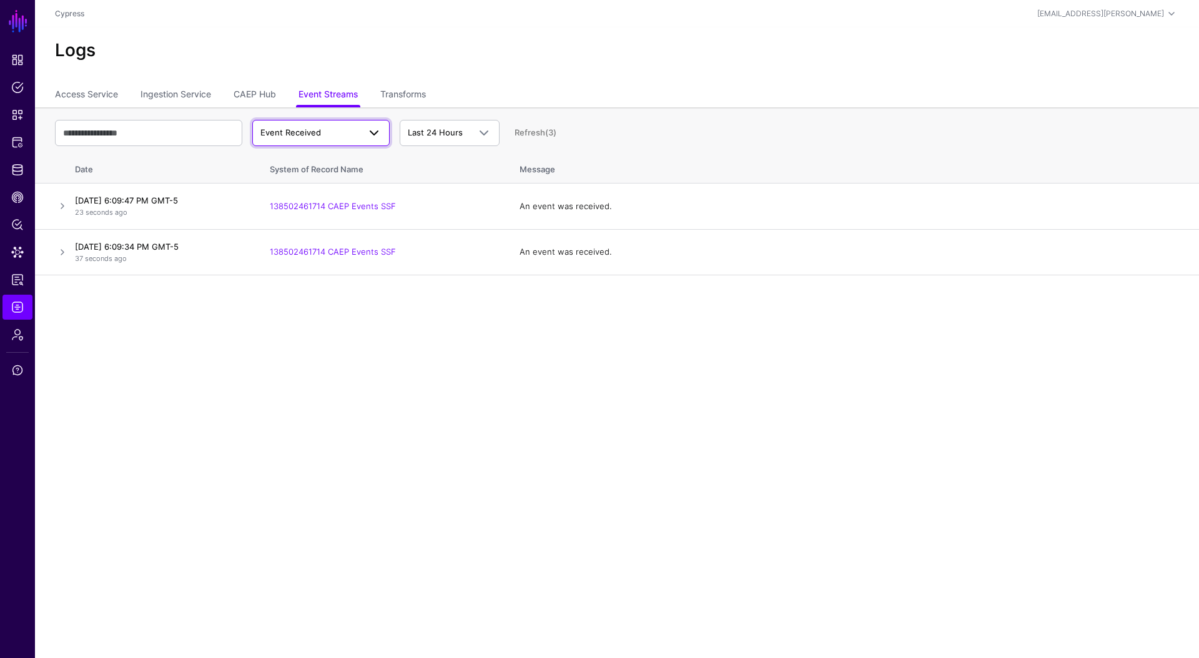
click at [376, 138] on span at bounding box center [374, 132] width 15 height 15
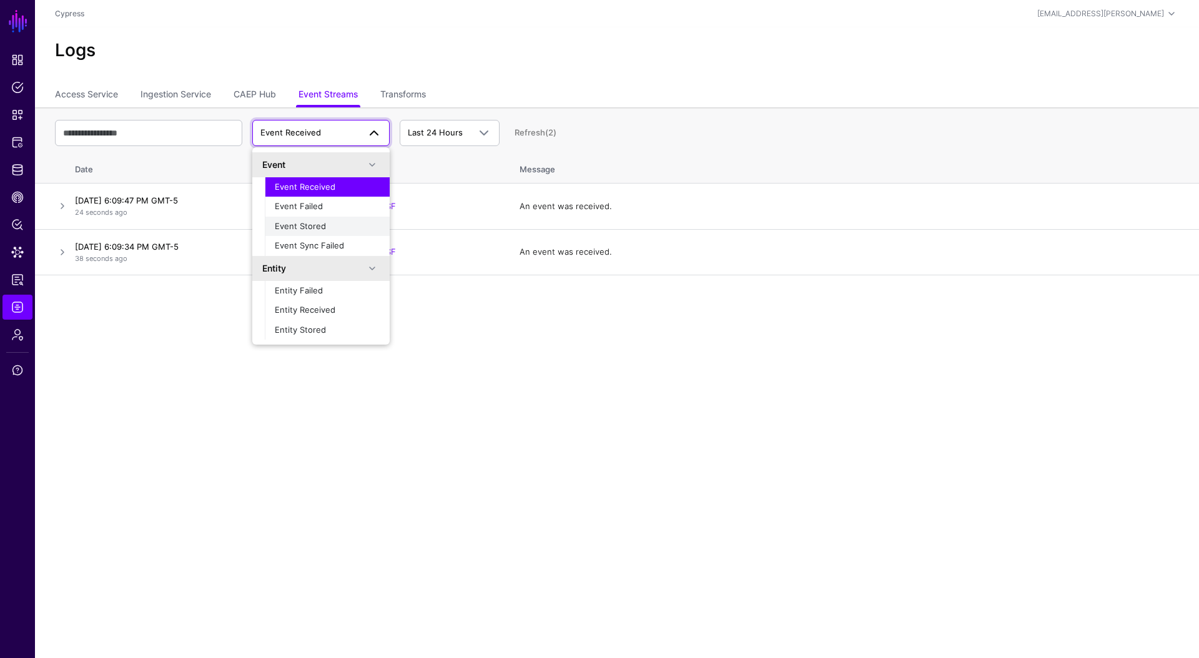
click at [317, 229] on span "Event Stored" at bounding box center [300, 226] width 51 height 10
